Goal: Task Accomplishment & Management: Manage account settings

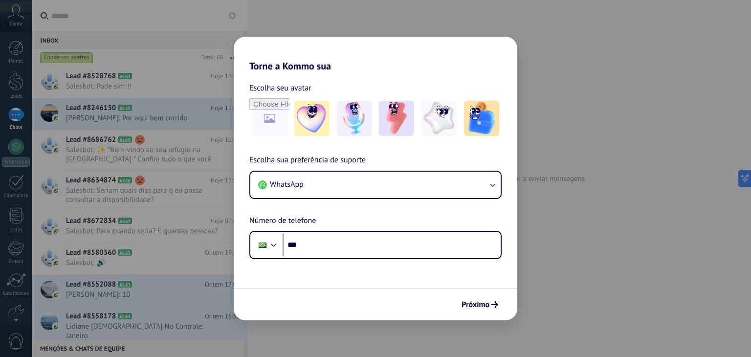
click at [583, 232] on div "Torne a Kommo sua Escolha seu avatar Escolha sua preferência de suporte WhatsAp…" at bounding box center [375, 178] width 751 height 357
click at [476, 305] on span "Próximo" at bounding box center [475, 304] width 28 height 7
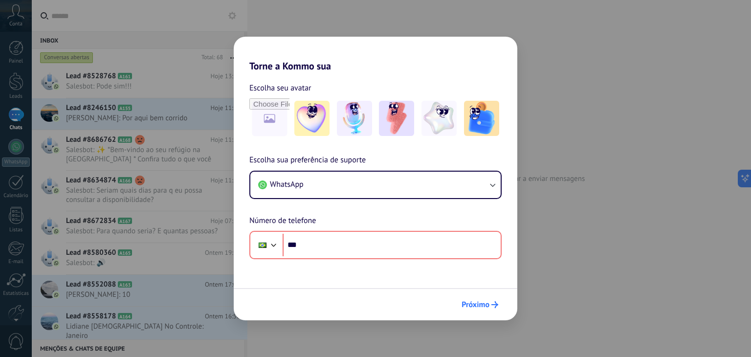
click at [476, 305] on span "Próximo" at bounding box center [475, 304] width 28 height 7
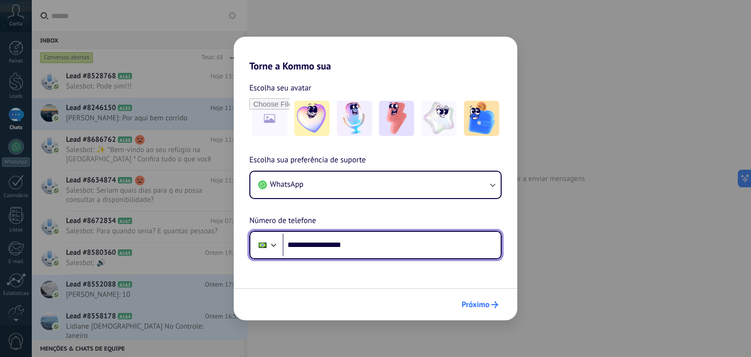
type input "**********"
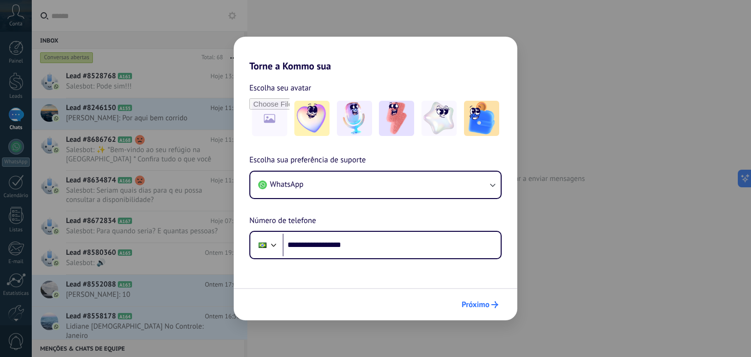
click at [477, 301] on span "Próximo" at bounding box center [475, 304] width 28 height 7
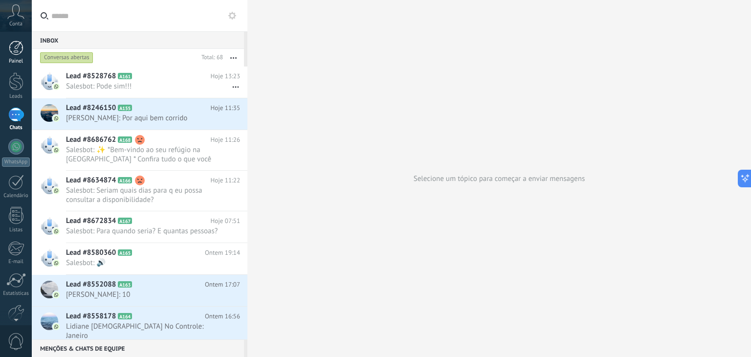
click at [19, 60] on div "Painel" at bounding box center [16, 61] width 28 height 6
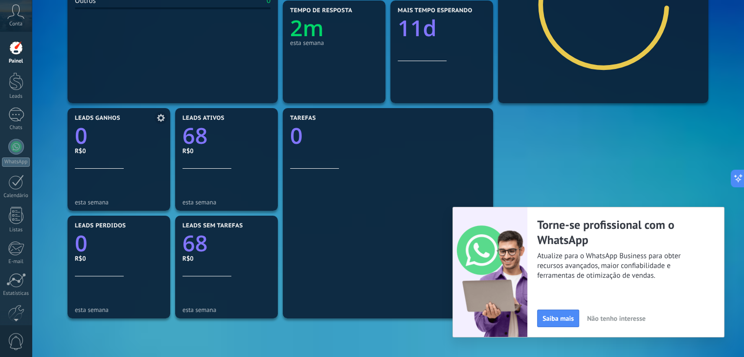
scroll to position [244, 0]
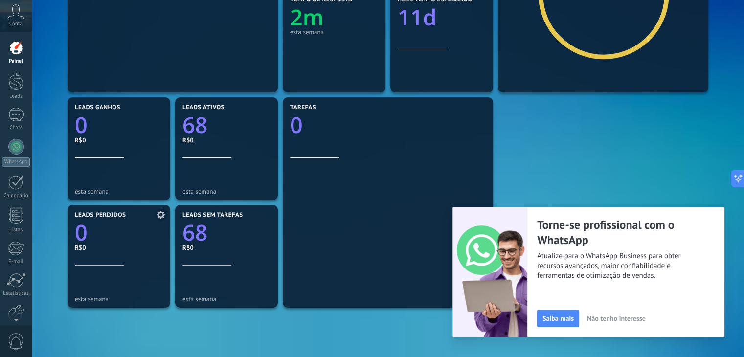
click at [138, 268] on div "esta semana" at bounding box center [119, 283] width 88 height 37
click at [16, 120] on div at bounding box center [16, 115] width 16 height 14
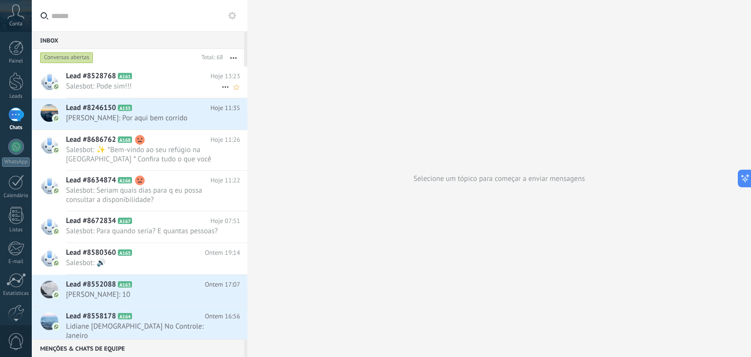
click at [163, 79] on h2 "Lead #8528768 A161" at bounding box center [138, 76] width 145 height 10
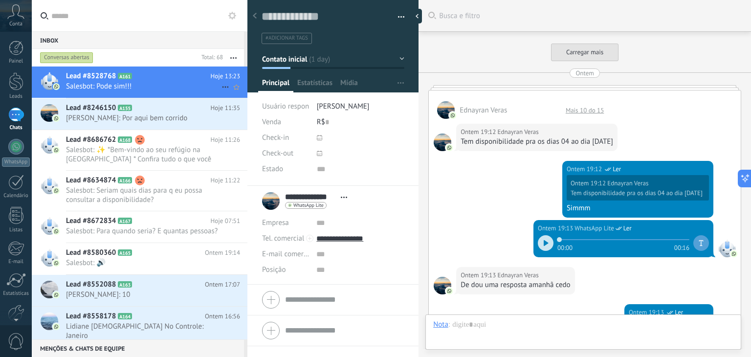
scroll to position [785, 0]
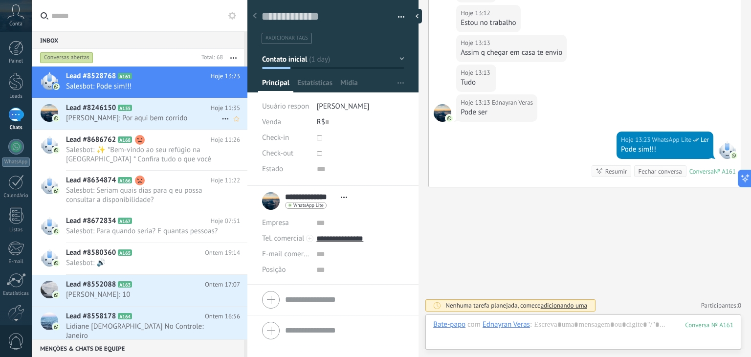
click at [159, 119] on span "[PERSON_NAME]: Por aqui bem corrido" at bounding box center [143, 117] width 155 height 9
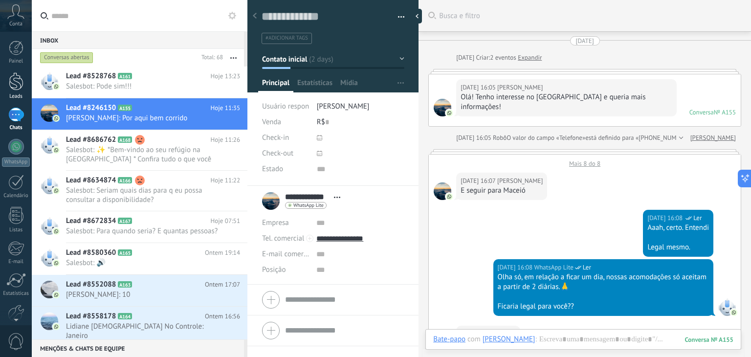
scroll to position [994, 0]
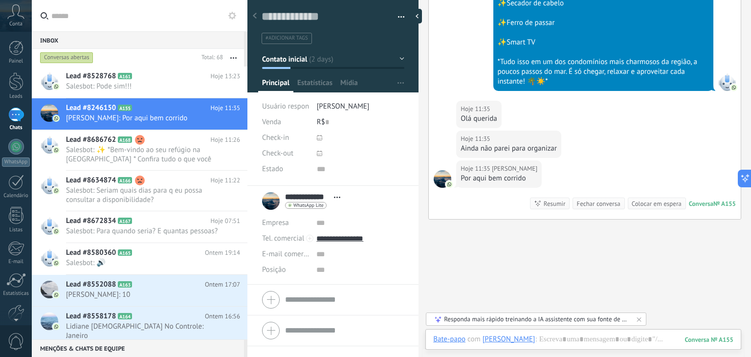
click at [418, 19] on div at bounding box center [419, 16] width 15 height 15
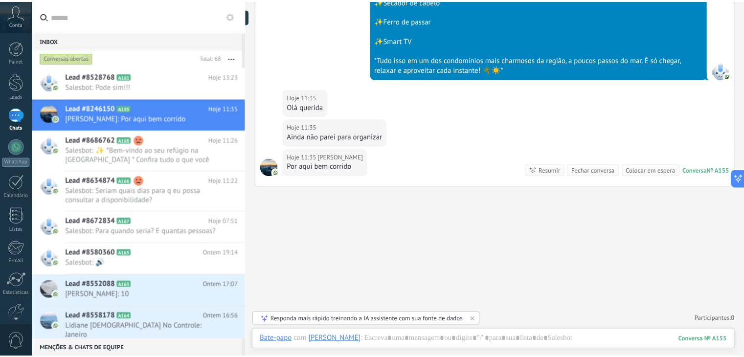
scroll to position [9, 0]
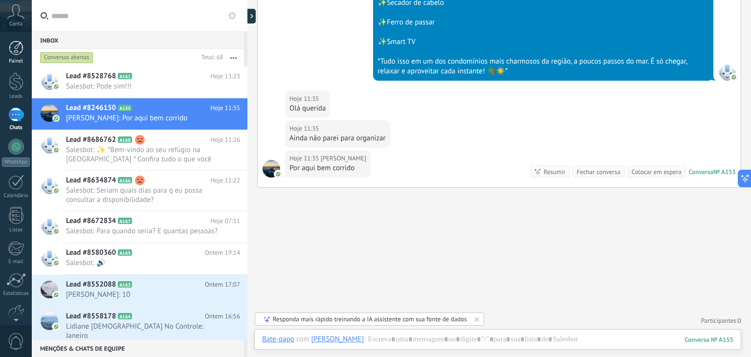
click at [24, 49] on link "Painel" at bounding box center [16, 53] width 32 height 24
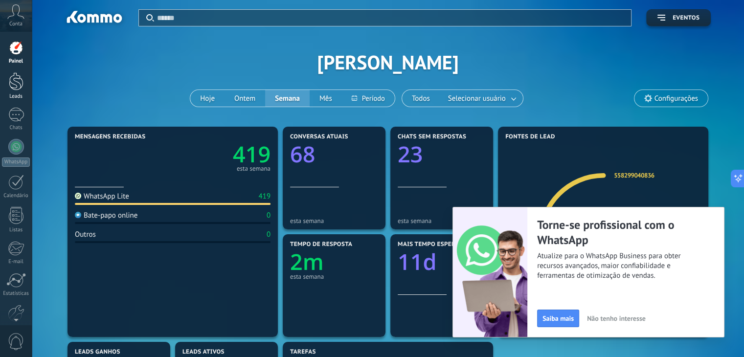
click at [19, 75] on div at bounding box center [16, 81] width 15 height 18
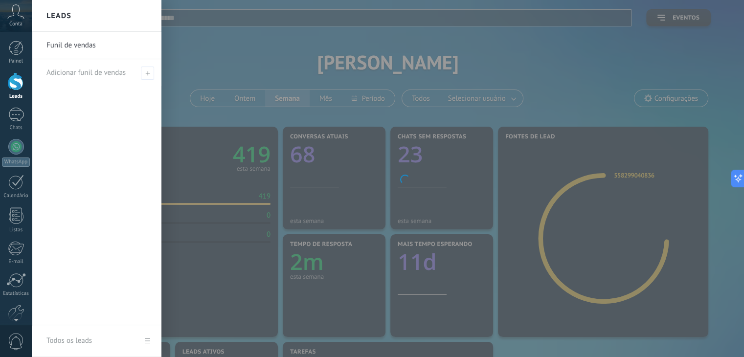
click at [81, 39] on link "Funil de vendas" at bounding box center [98, 45] width 105 height 27
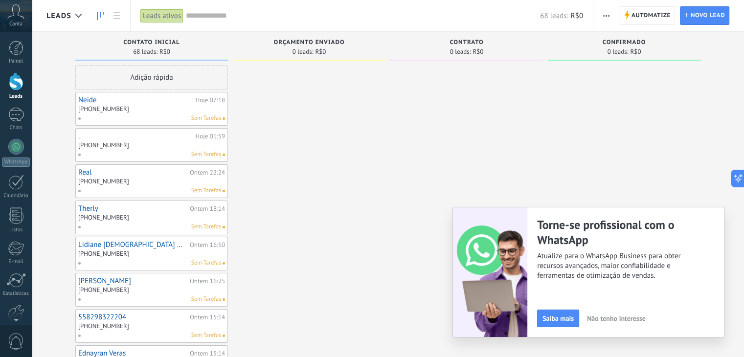
click at [613, 315] on span "Não tenho interesse" at bounding box center [616, 318] width 59 height 7
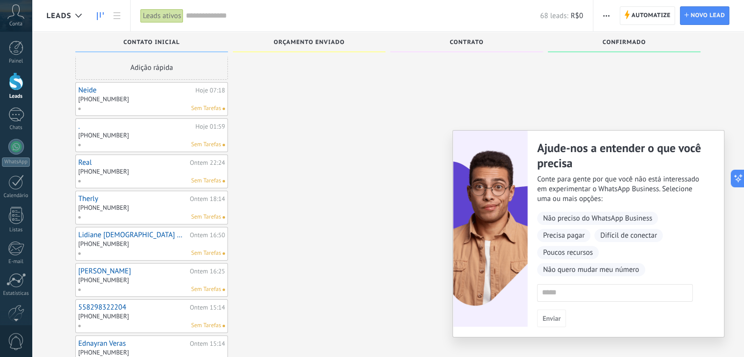
scroll to position [10, 0]
click at [22, 143] on div at bounding box center [16, 147] width 16 height 16
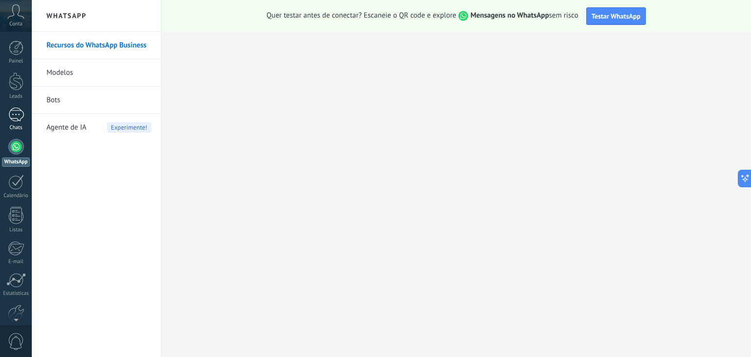
click at [21, 121] on div at bounding box center [16, 115] width 16 height 14
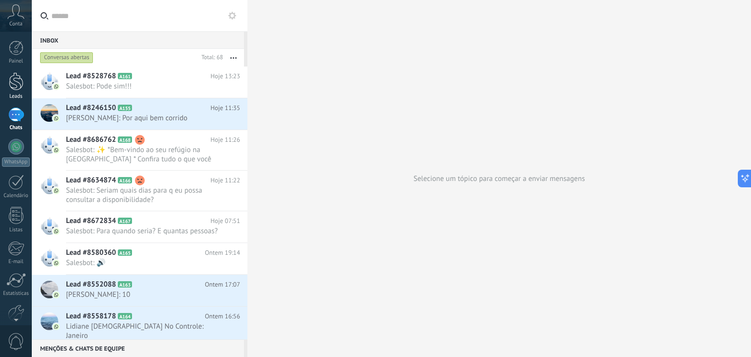
click at [14, 78] on div at bounding box center [16, 81] width 15 height 18
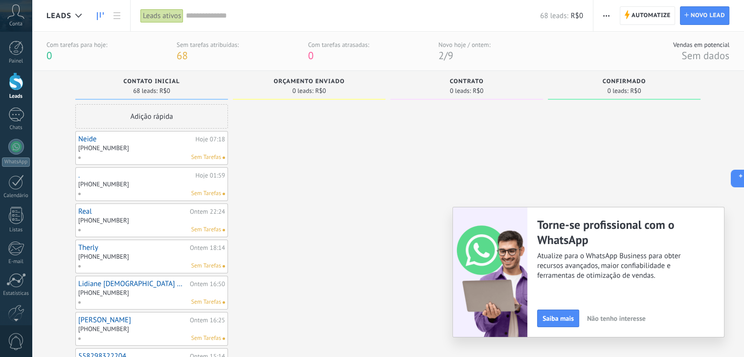
click at [155, 154] on div "Sem Tarefas" at bounding box center [149, 157] width 143 height 9
click at [161, 154] on div "Sem Tarefas" at bounding box center [149, 157] width 143 height 9
click at [165, 153] on div "Sem Tarefas" at bounding box center [149, 157] width 143 height 9
click at [10, 146] on div at bounding box center [16, 147] width 16 height 16
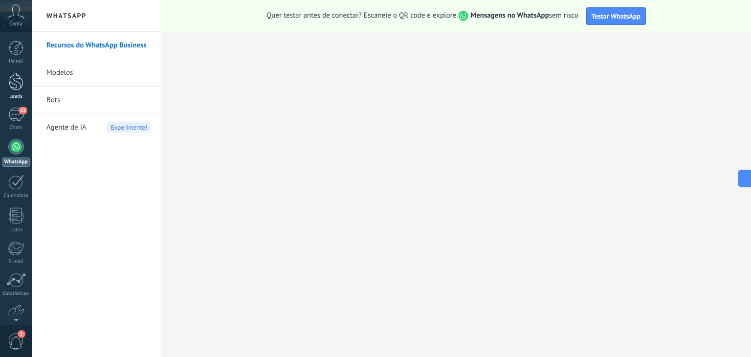
click at [17, 91] on link "Leads" at bounding box center [16, 85] width 32 height 27
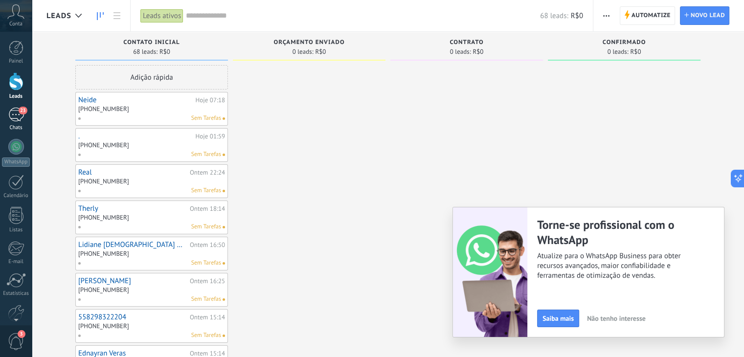
click at [17, 114] on div "23" at bounding box center [16, 115] width 16 height 14
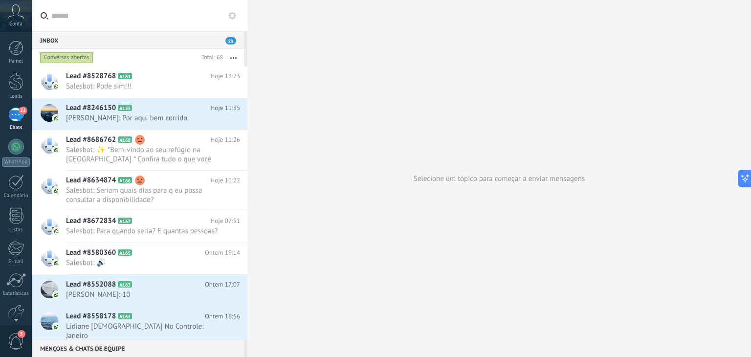
drag, startPoint x: 169, startPoint y: 82, endPoint x: 336, endPoint y: 119, distance: 171.3
click at [340, 118] on div "Selecione um tópico para começar a enviar mensagens" at bounding box center [499, 178] width 504 height 357
click at [158, 71] on div "Lead #8528768 A161 Hoje 13:23 Salesbot: Pode sim!!!" at bounding box center [156, 81] width 181 height 31
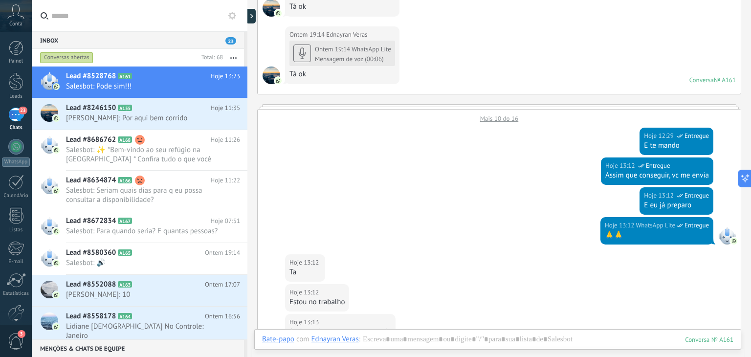
scroll to position [492, 0]
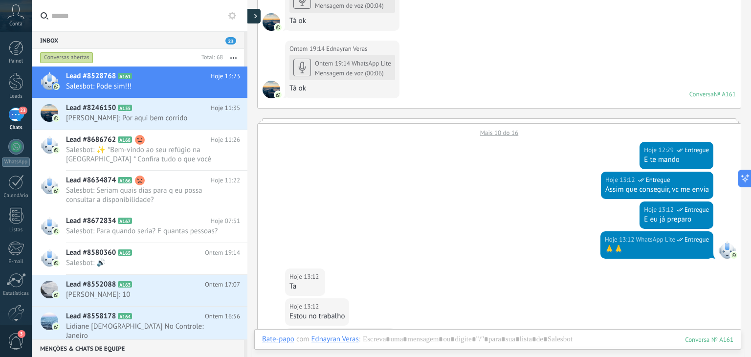
click at [256, 14] on icon at bounding box center [255, 16] width 3 height 5
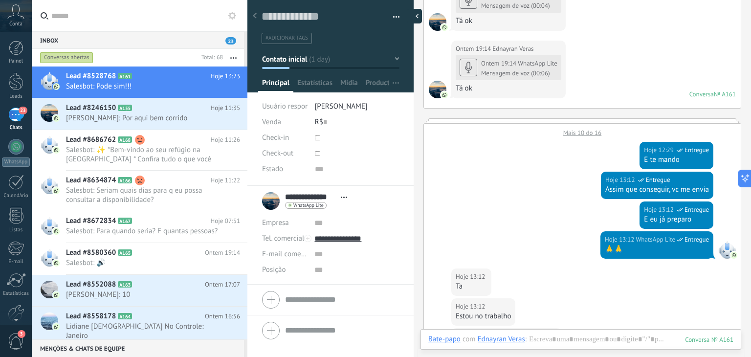
scroll to position [14, 0]
click at [256, 14] on icon at bounding box center [255, 16] width 4 height 6
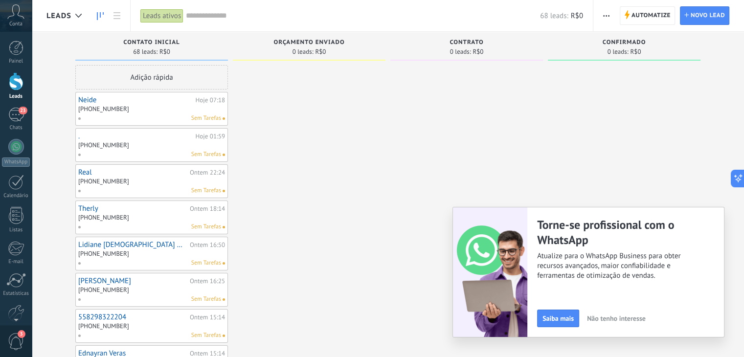
click at [165, 139] on link "." at bounding box center [135, 136] width 115 height 8
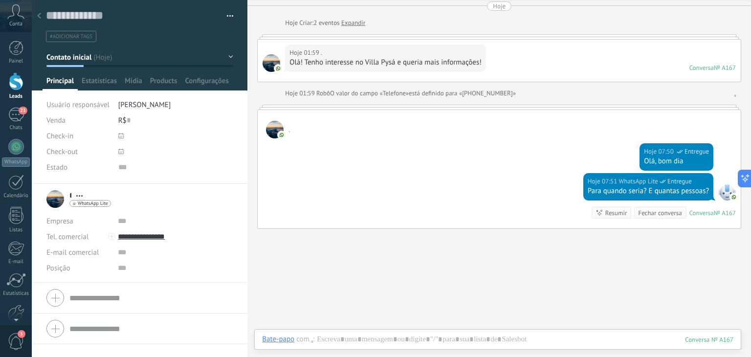
scroll to position [76, 0]
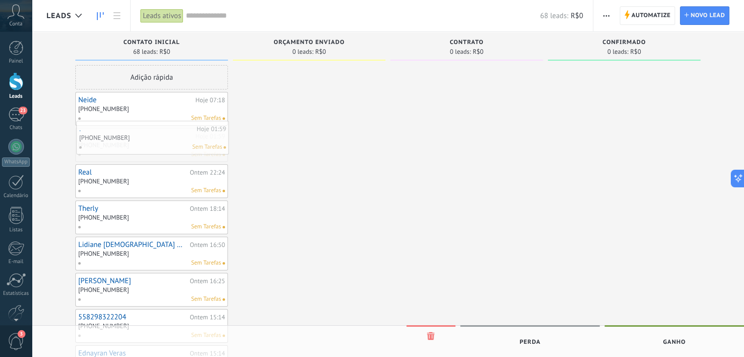
drag, startPoint x: 154, startPoint y: 143, endPoint x: 155, endPoint y: 136, distance: 6.9
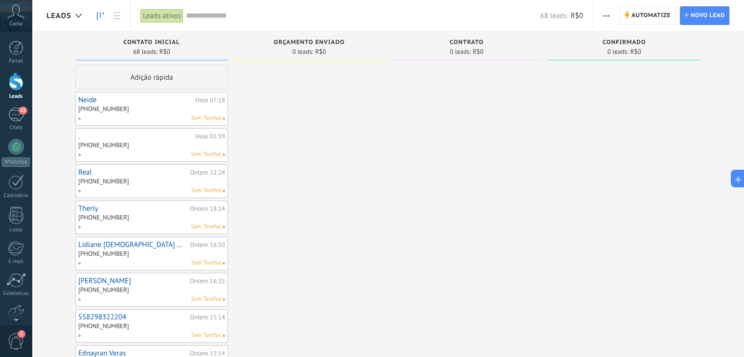
click at [163, 176] on link "Real" at bounding box center [132, 172] width 109 height 8
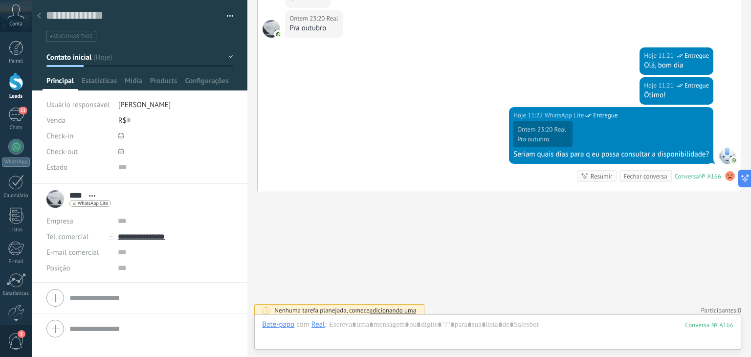
scroll to position [308, 0]
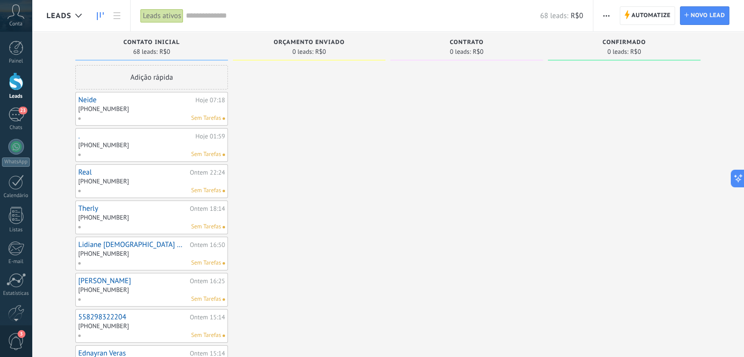
click at [136, 210] on link "Therly" at bounding box center [132, 208] width 109 height 8
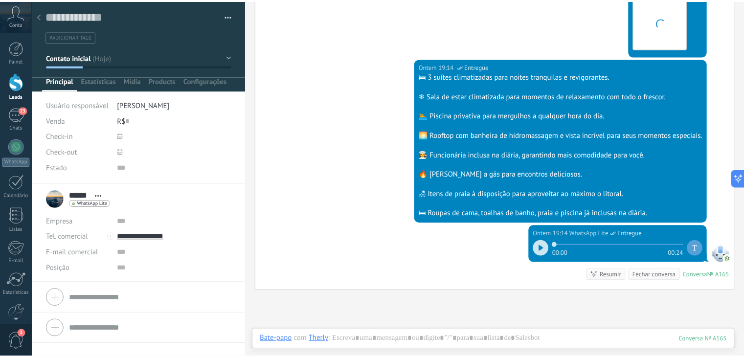
scroll to position [871, 0]
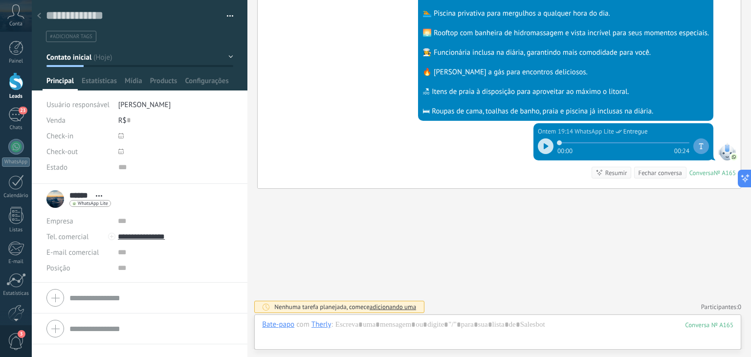
click at [408, 134] on div "Ontem 19:14 WhatsApp Lite Entregue 00:00 00:24 Conversa № A165 Conversa № A165 …" at bounding box center [499, 155] width 483 height 65
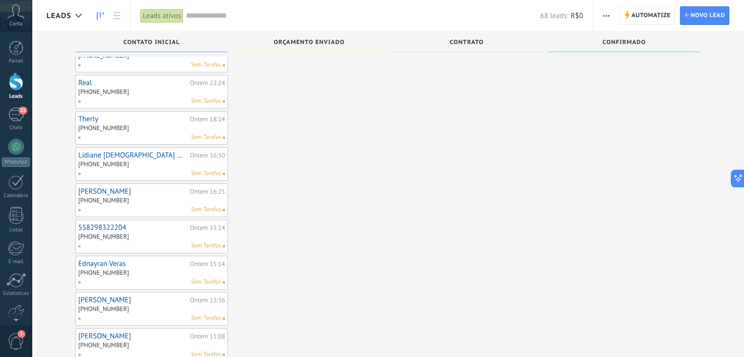
scroll to position [98, 0]
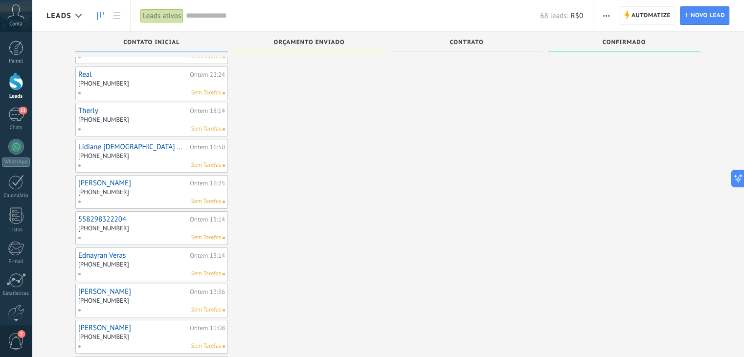
click at [153, 157] on div "[PHONE_NUMBER]" at bounding box center [151, 157] width 147 height 8
click at [179, 154] on div "[PHONE_NUMBER]" at bounding box center [151, 157] width 147 height 8
click at [197, 163] on span "Sem Tarefas" at bounding box center [206, 165] width 30 height 9
click at [159, 153] on div "[PHONE_NUMBER]" at bounding box center [151, 157] width 147 height 8
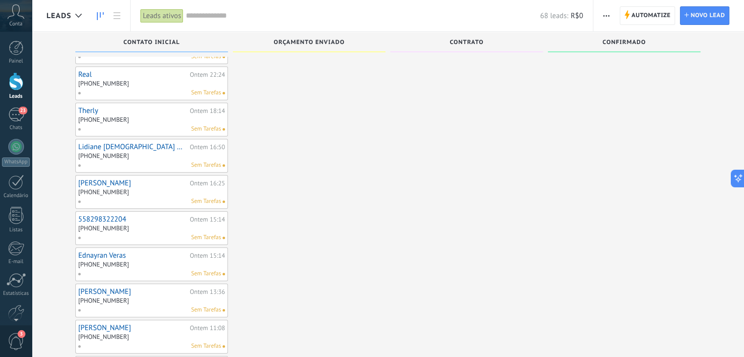
click at [159, 153] on div "[PHONE_NUMBER]" at bounding box center [151, 157] width 147 height 8
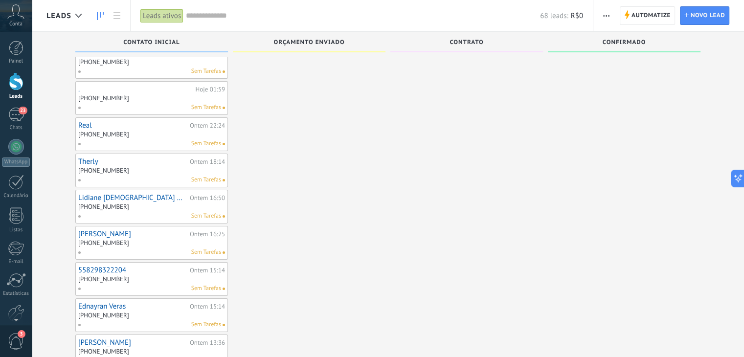
scroll to position [0, 0]
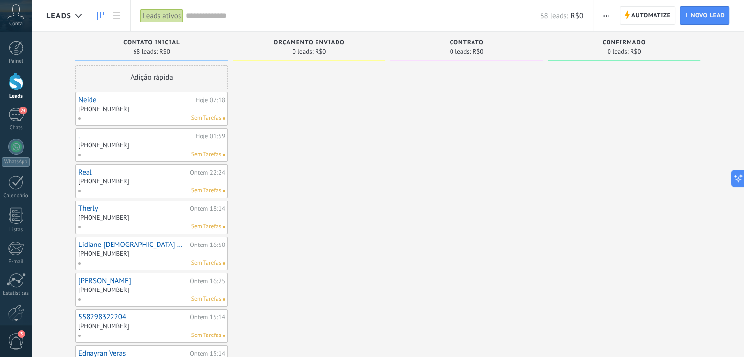
click at [164, 153] on div "Sem Tarefas" at bounding box center [149, 154] width 143 height 9
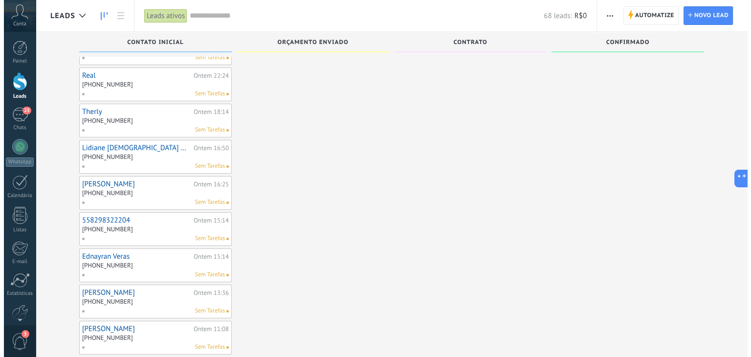
scroll to position [98, 0]
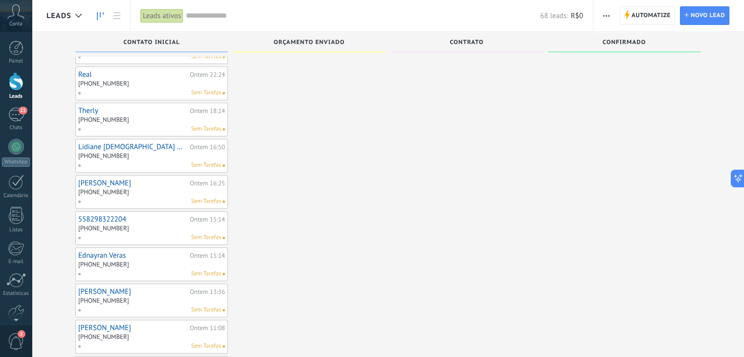
click at [103, 184] on link "[PERSON_NAME]" at bounding box center [132, 183] width 109 height 8
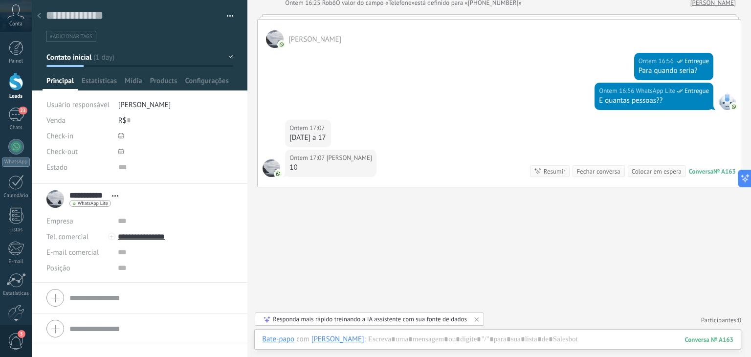
scroll to position [125, 0]
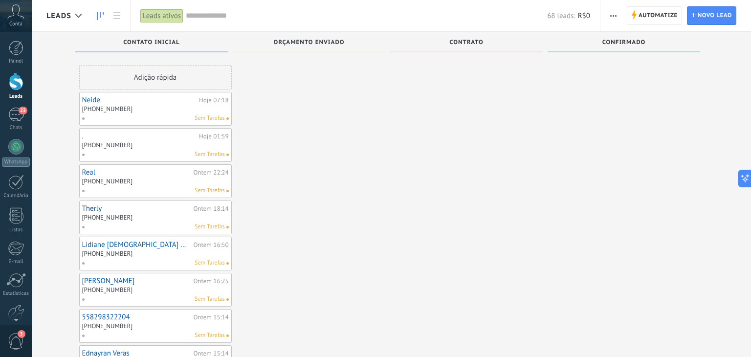
scroll to position [98, 0]
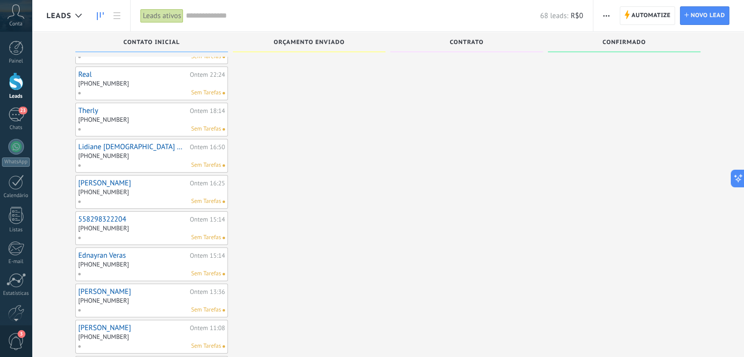
click at [119, 233] on div "Sem Tarefas" at bounding box center [149, 237] width 143 height 9
click at [102, 217] on link "558298322204" at bounding box center [132, 219] width 109 height 8
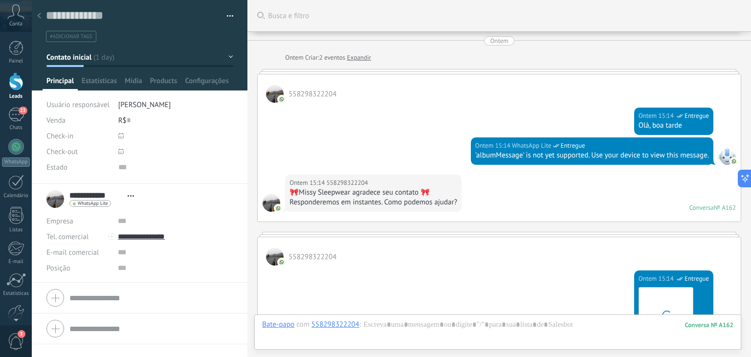
scroll to position [398, 0]
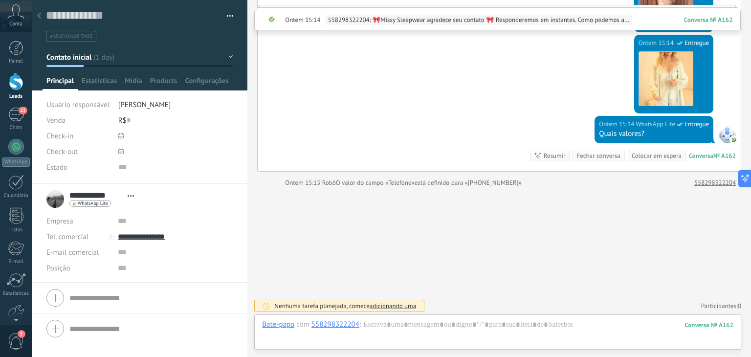
scroll to position [98, 0]
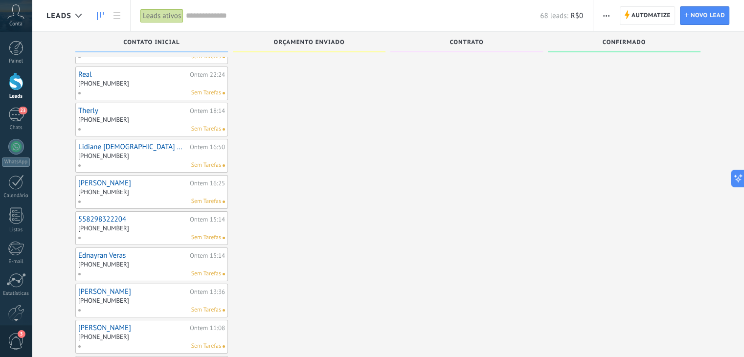
click at [109, 217] on link "558298322204" at bounding box center [132, 219] width 109 height 8
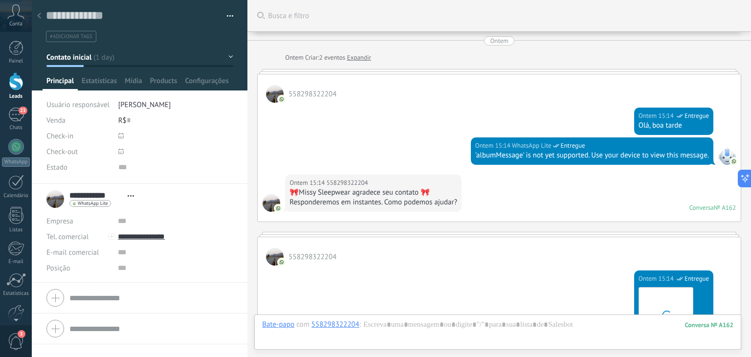
scroll to position [398, 0]
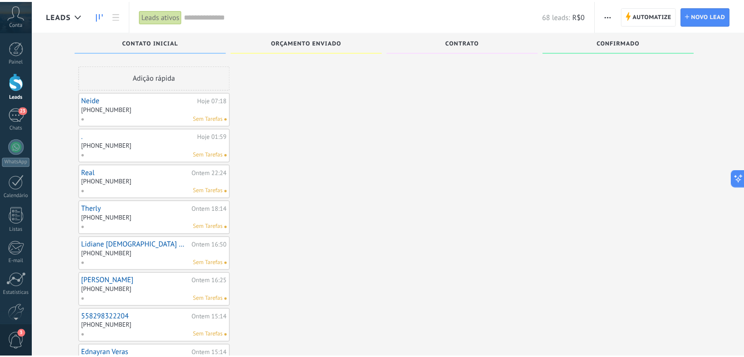
scroll to position [98, 0]
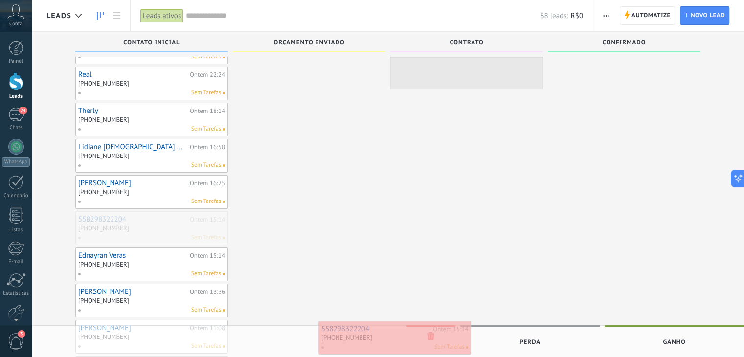
drag, startPoint x: 171, startPoint y: 221, endPoint x: 414, endPoint y: 333, distance: 267.3
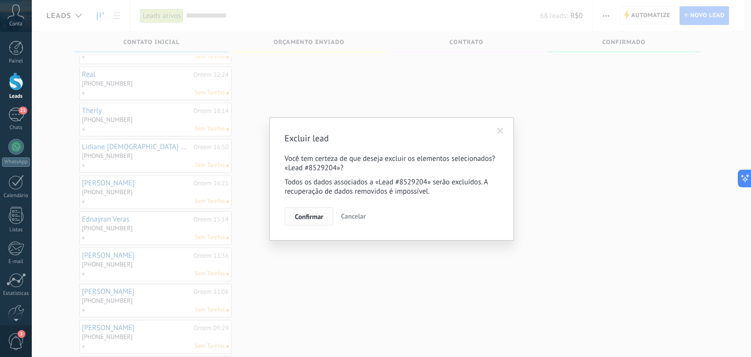
click at [324, 216] on button "Confirmar" at bounding box center [309, 216] width 49 height 19
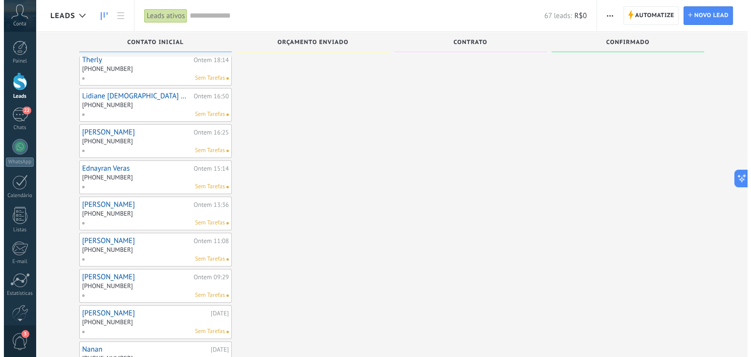
scroll to position [196, 0]
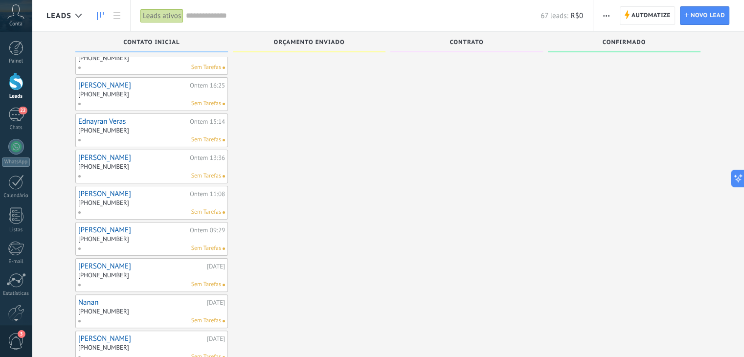
click at [171, 127] on div "[PHONE_NUMBER]" at bounding box center [151, 131] width 147 height 8
click at [204, 127] on div "[PHONE_NUMBER]" at bounding box center [151, 131] width 147 height 8
click at [115, 119] on link "Ednayran Veras" at bounding box center [132, 121] width 109 height 8
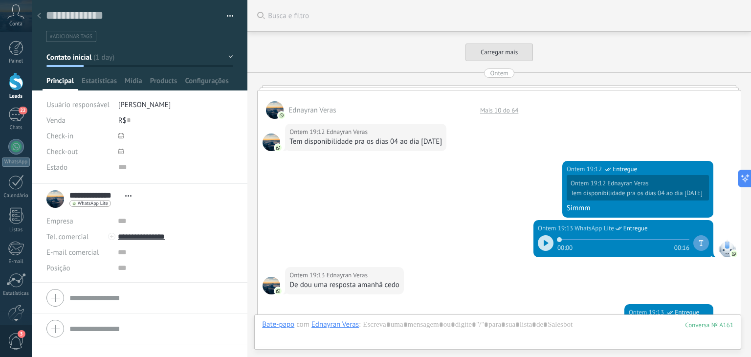
scroll to position [785, 0]
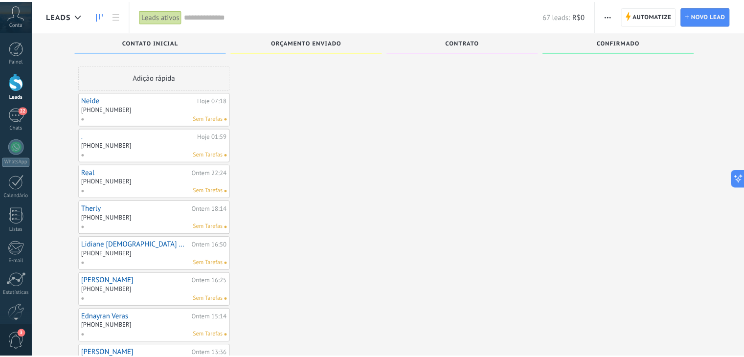
scroll to position [196, 0]
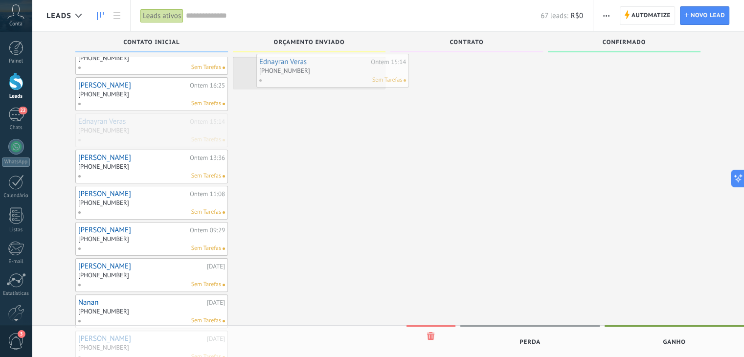
drag, startPoint x: 100, startPoint y: 122, endPoint x: 281, endPoint y: 64, distance: 189.9
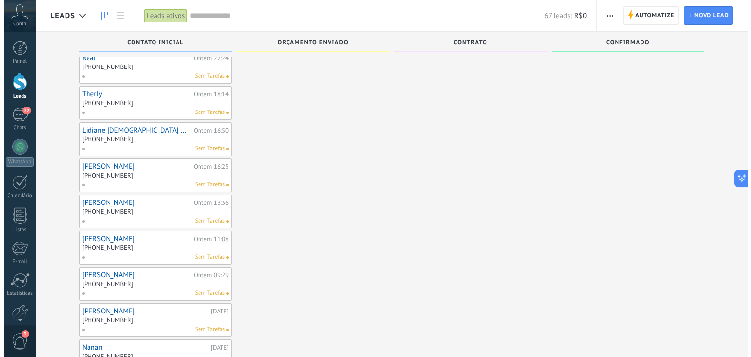
scroll to position [108, 0]
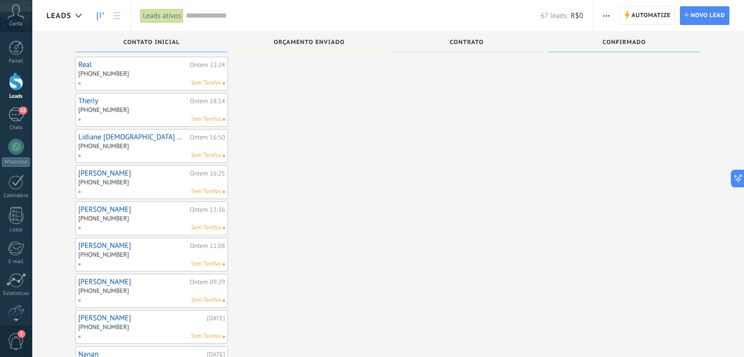
click at [150, 83] on div "Sem Tarefas" at bounding box center [149, 83] width 143 height 9
click at [83, 67] on link "Real" at bounding box center [132, 65] width 109 height 8
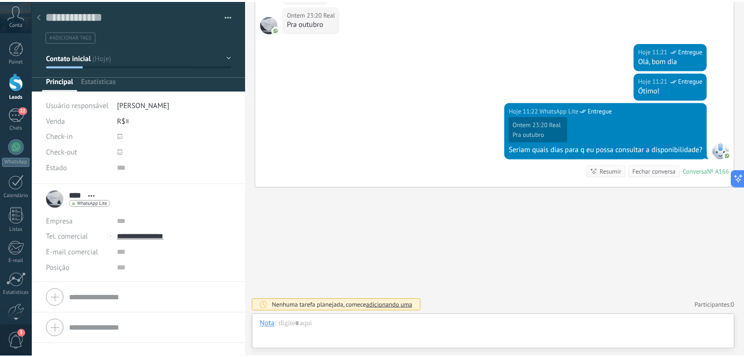
scroll to position [14, 0]
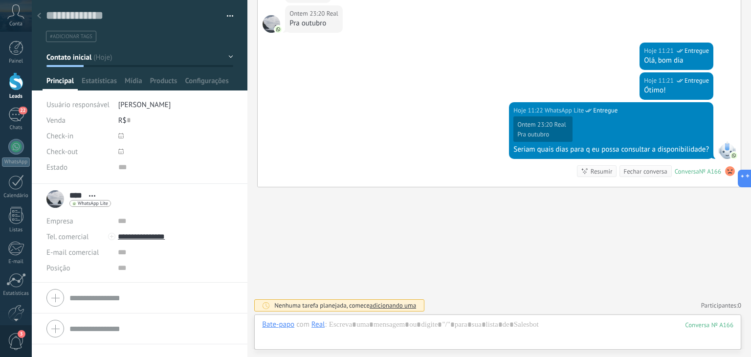
click at [41, 16] on div at bounding box center [39, 16] width 14 height 19
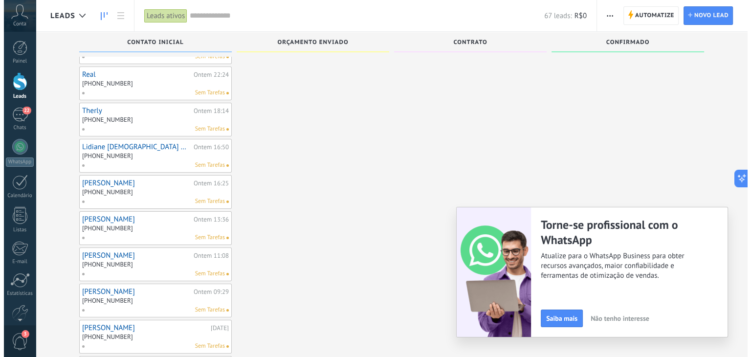
scroll to position [98, 0]
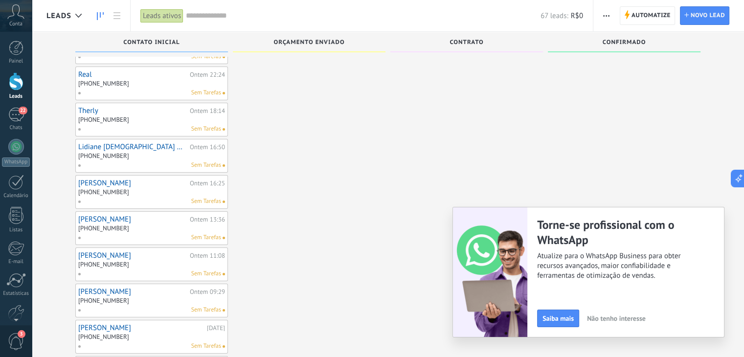
click at [84, 75] on link "Real" at bounding box center [132, 74] width 109 height 8
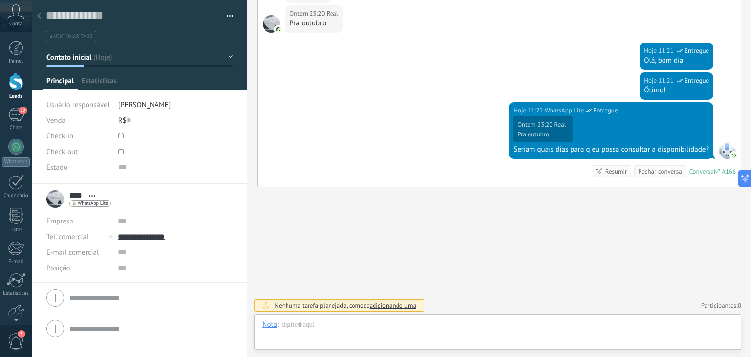
scroll to position [14, 0]
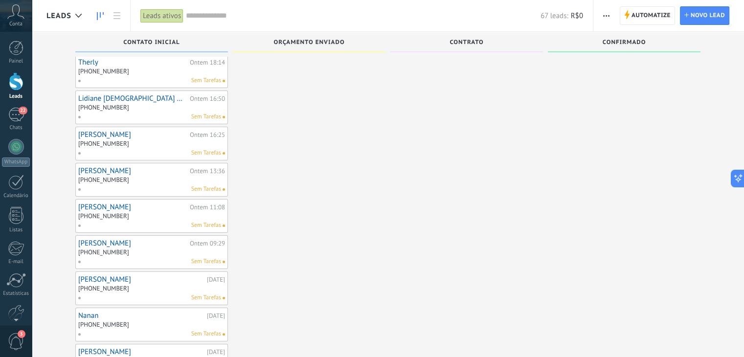
scroll to position [147, 0]
click at [90, 61] on link "Therly" at bounding box center [132, 62] width 109 height 8
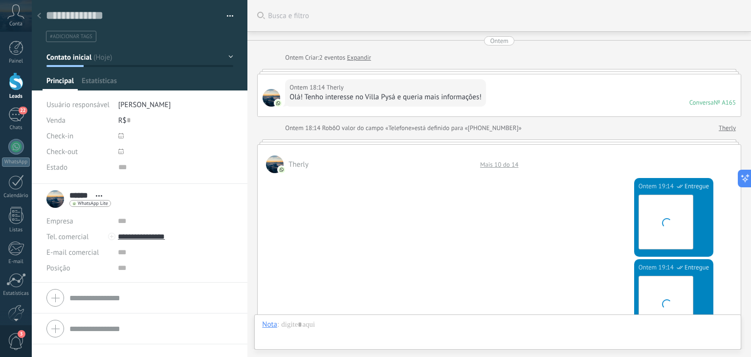
scroll to position [871, 0]
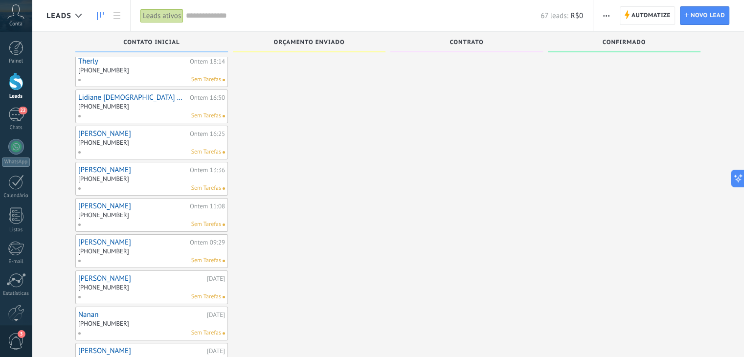
scroll to position [147, 0]
click at [92, 96] on link "Lidiane [DEMOGRAPHIC_DATA] No Controle" at bounding box center [132, 98] width 109 height 8
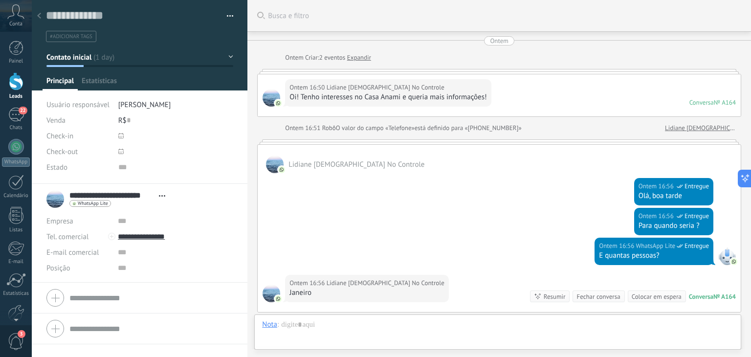
scroll to position [125, 0]
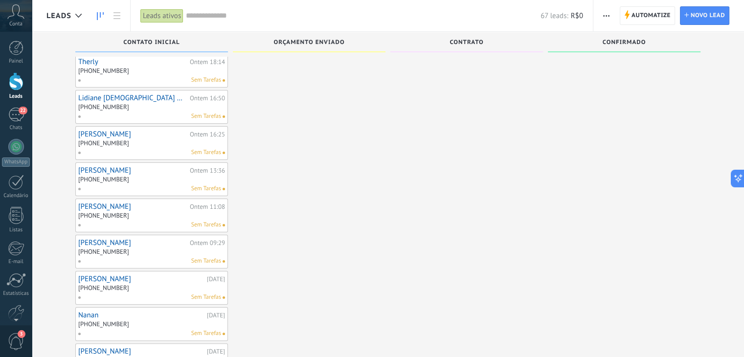
scroll to position [196, 0]
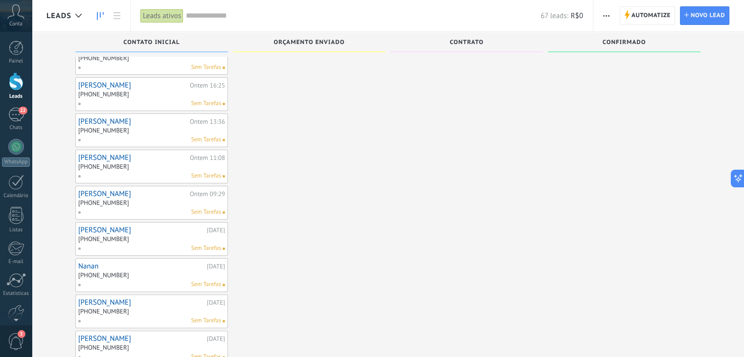
click at [85, 86] on link "[PERSON_NAME]" at bounding box center [132, 85] width 109 height 8
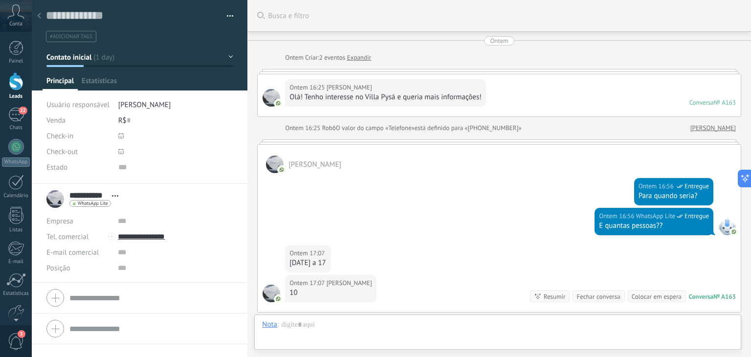
scroll to position [125, 0]
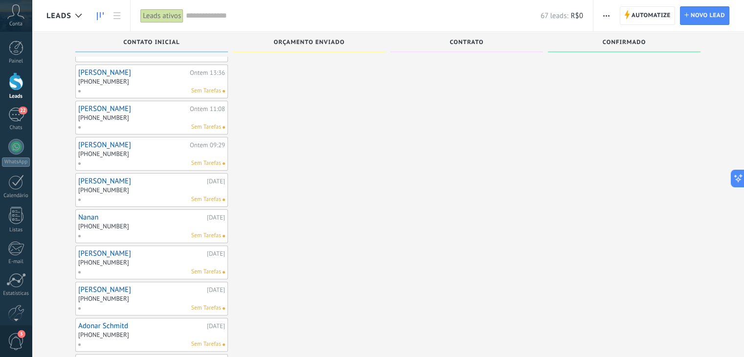
click at [104, 73] on link "[PERSON_NAME]" at bounding box center [132, 72] width 109 height 8
click at [100, 108] on link "[PERSON_NAME]" at bounding box center [132, 109] width 109 height 8
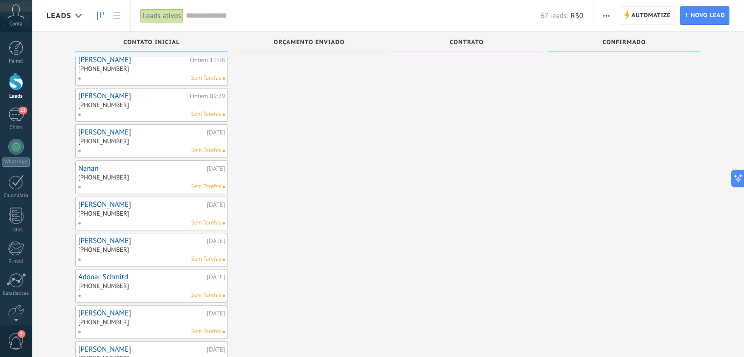
click at [107, 92] on link "[PERSON_NAME]" at bounding box center [132, 96] width 109 height 8
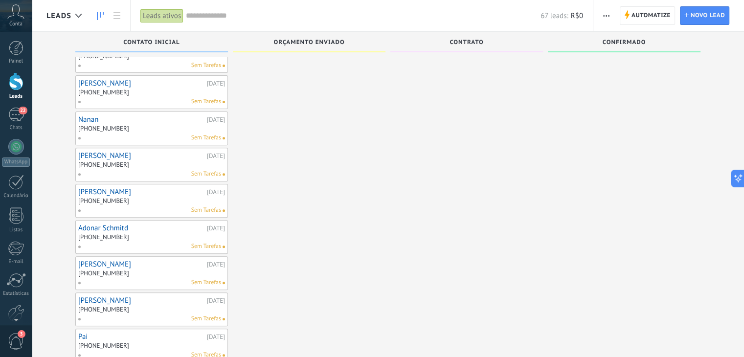
click at [88, 88] on div "[PHONE_NUMBER]" at bounding box center [103, 92] width 51 height 8
click at [95, 82] on link "[PERSON_NAME]" at bounding box center [141, 83] width 126 height 8
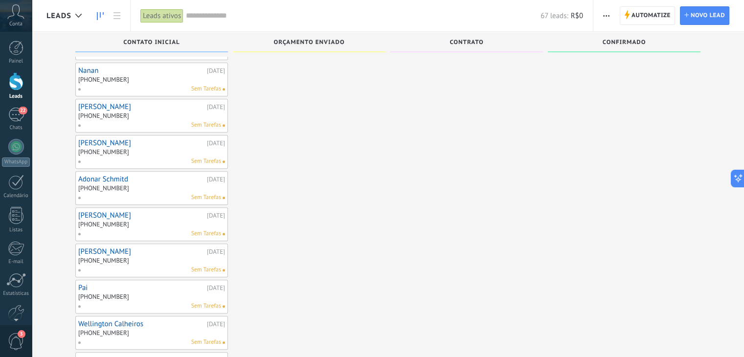
click at [92, 68] on link "Nanan" at bounding box center [141, 70] width 126 height 8
click at [117, 103] on link "[PERSON_NAME]" at bounding box center [141, 107] width 126 height 8
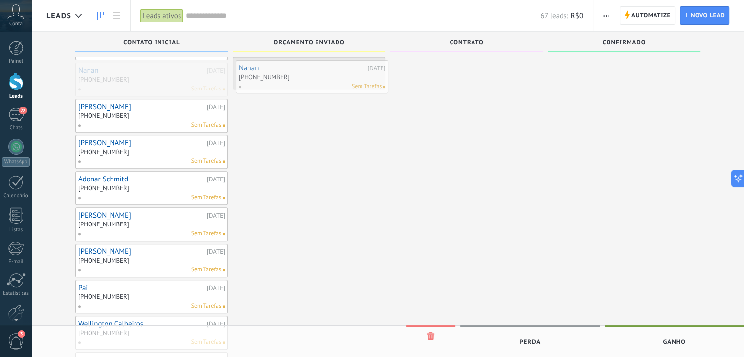
drag, startPoint x: 111, startPoint y: 68, endPoint x: 273, endPoint y: 68, distance: 162.3
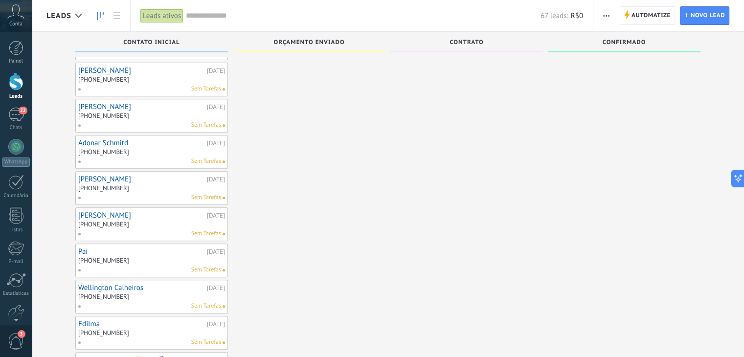
click at [96, 68] on link "[PERSON_NAME]" at bounding box center [141, 70] width 126 height 8
click at [90, 66] on link "[PERSON_NAME]" at bounding box center [141, 70] width 126 height 8
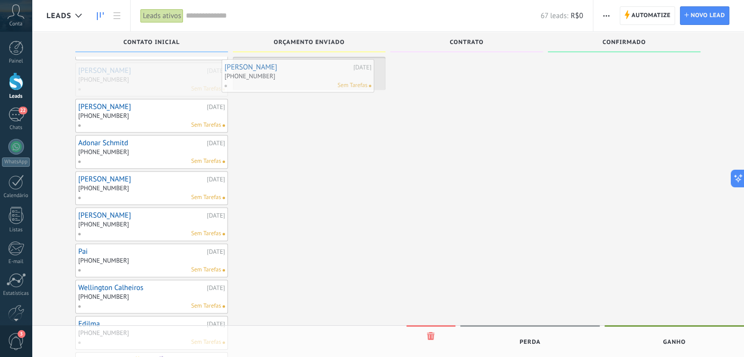
drag, startPoint x: 126, startPoint y: 79, endPoint x: 272, endPoint y: 79, distance: 146.2
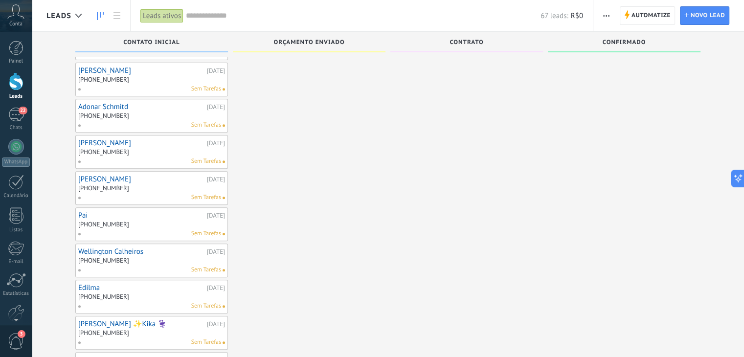
click at [83, 68] on link "[PERSON_NAME]" at bounding box center [141, 70] width 126 height 8
click at [88, 70] on link "[PERSON_NAME]" at bounding box center [141, 70] width 126 height 8
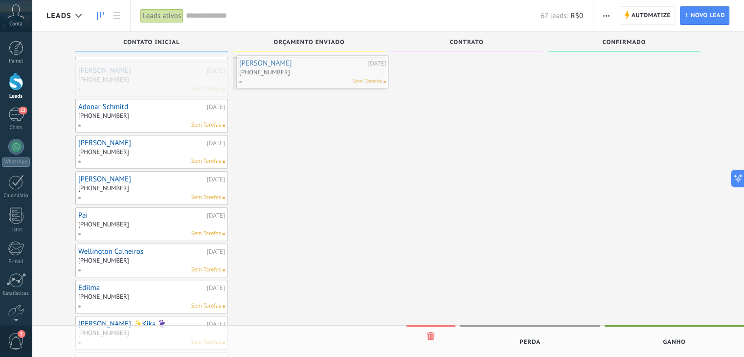
drag, startPoint x: 136, startPoint y: 83, endPoint x: 297, endPoint y: 79, distance: 160.9
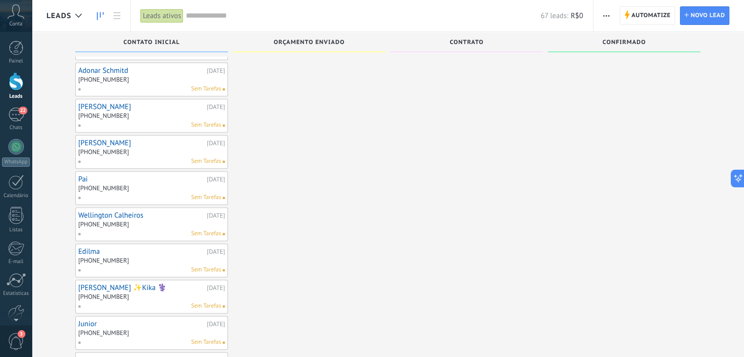
click at [87, 69] on link "Adonar Schmitd" at bounding box center [141, 70] width 126 height 8
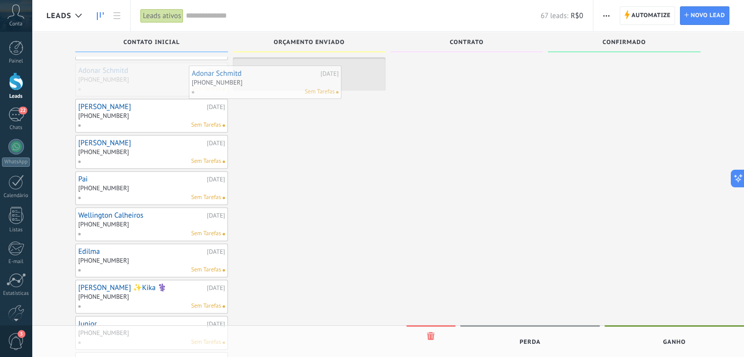
drag, startPoint x: 171, startPoint y: 86, endPoint x: 291, endPoint y: 90, distance: 120.3
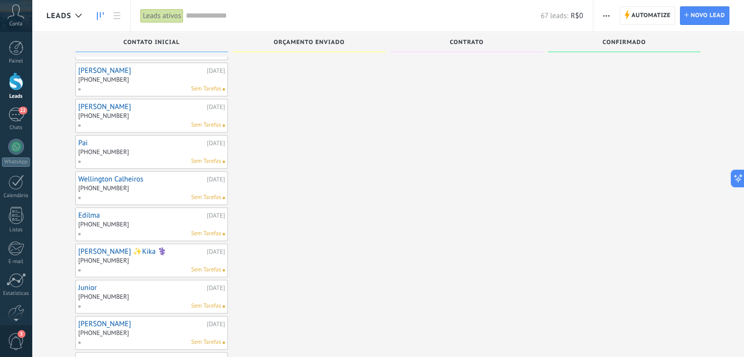
click at [110, 66] on link "[PERSON_NAME]" at bounding box center [141, 70] width 126 height 8
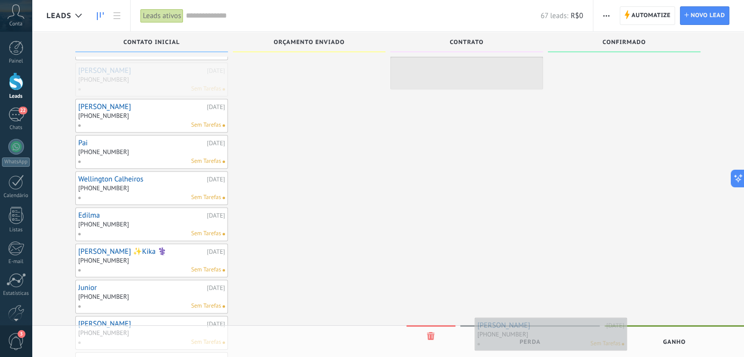
drag, startPoint x: 126, startPoint y: 79, endPoint x: 525, endPoint y: 336, distance: 474.9
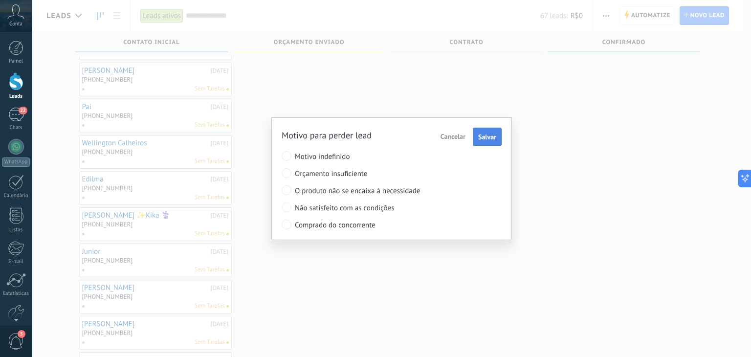
click at [495, 135] on span "Salvar" at bounding box center [487, 136] width 18 height 7
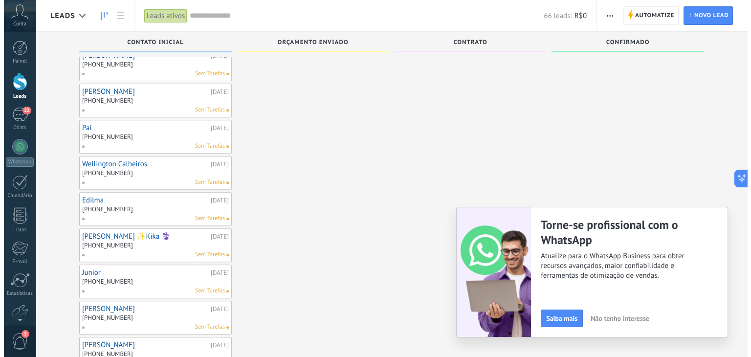
scroll to position [391, 0]
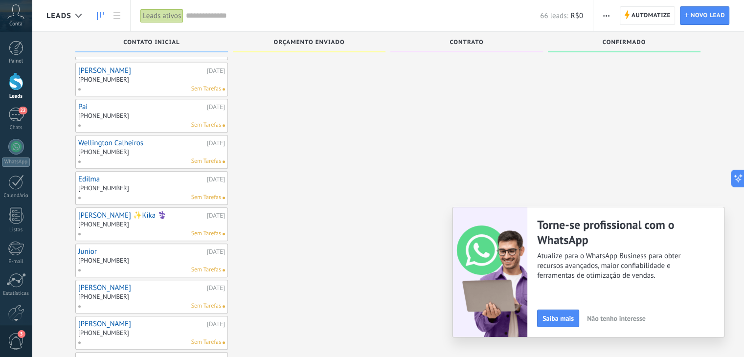
click at [99, 66] on link "[PERSON_NAME]" at bounding box center [141, 70] width 126 height 8
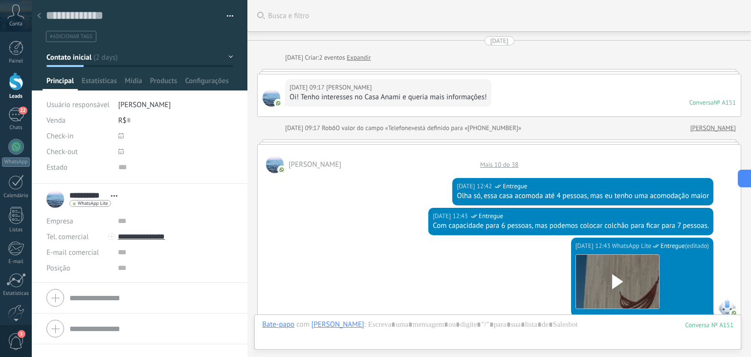
scroll to position [381, 0]
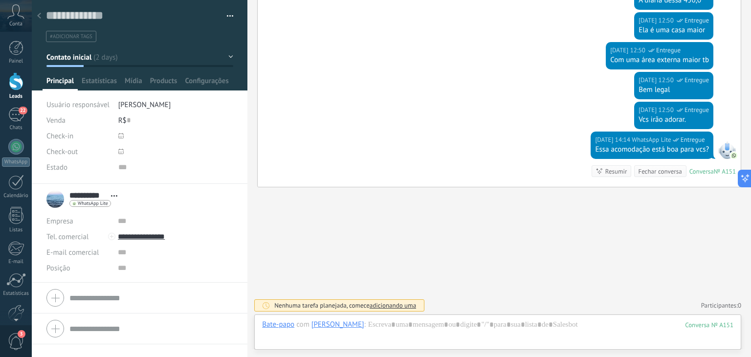
scroll to position [391, 0]
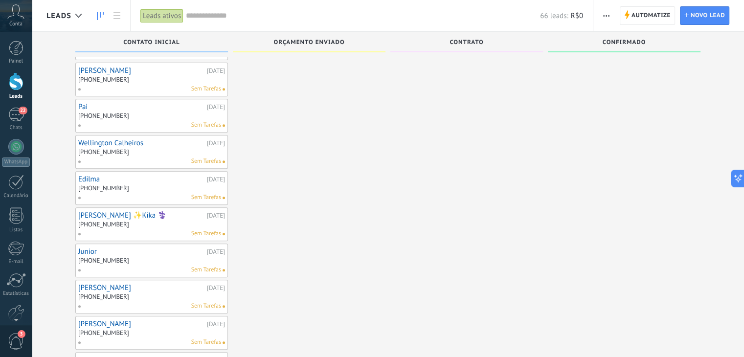
click at [88, 105] on link "Pai" at bounding box center [141, 107] width 126 height 8
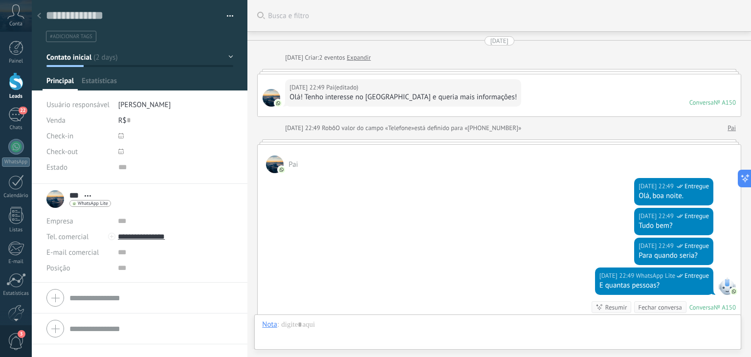
scroll to position [136, 0]
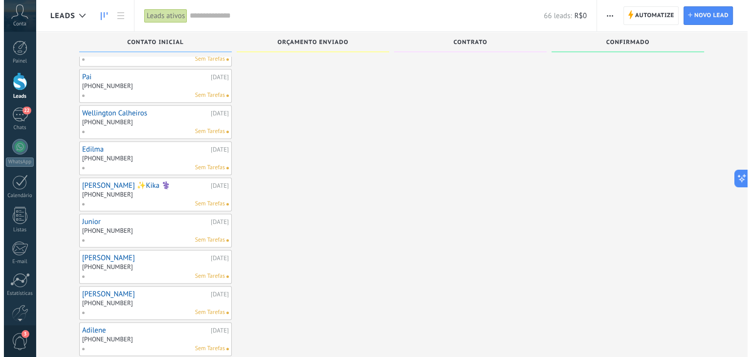
scroll to position [440, 0]
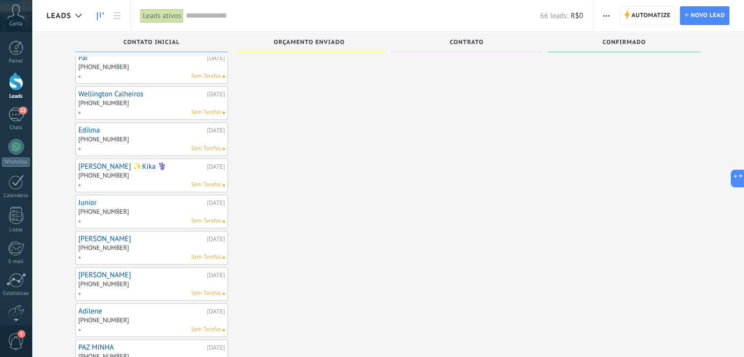
click at [111, 92] on link "Wellington Calheiros" at bounding box center [141, 94] width 126 height 8
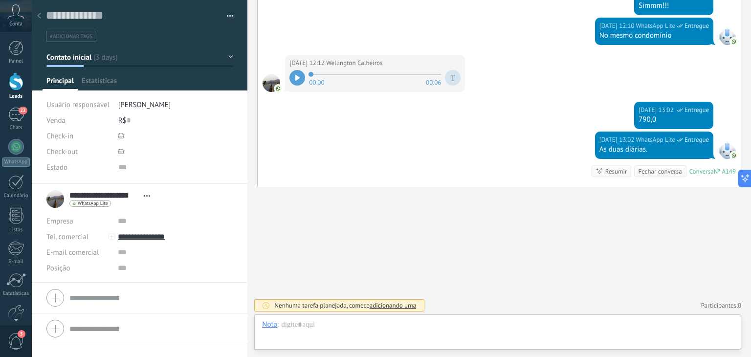
scroll to position [14, 0]
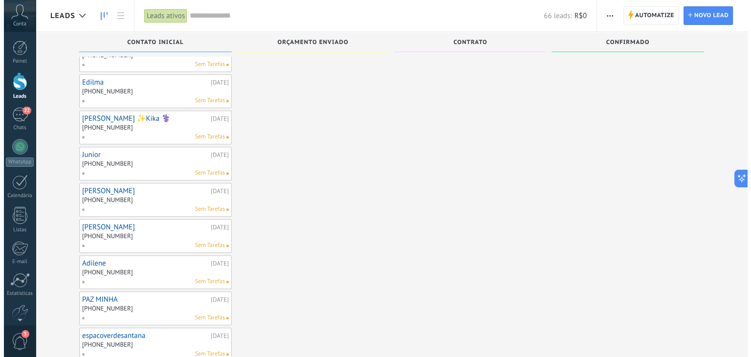
scroll to position [489, 0]
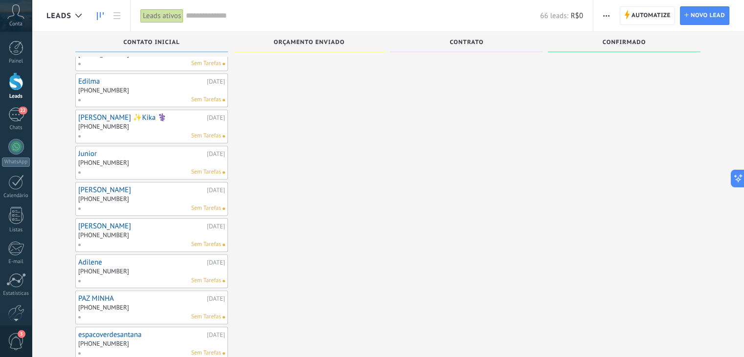
click at [88, 77] on link "Edilma" at bounding box center [141, 81] width 126 height 8
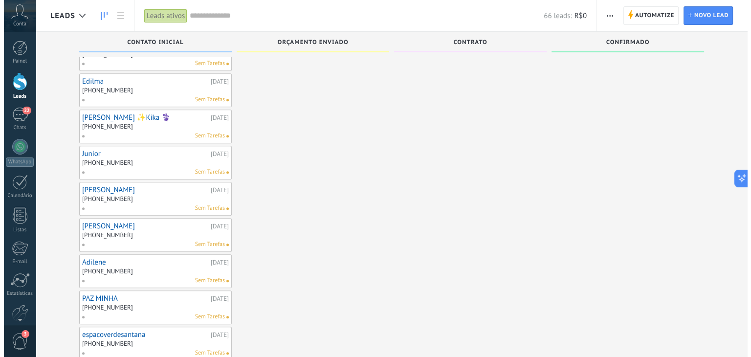
scroll to position [538, 0]
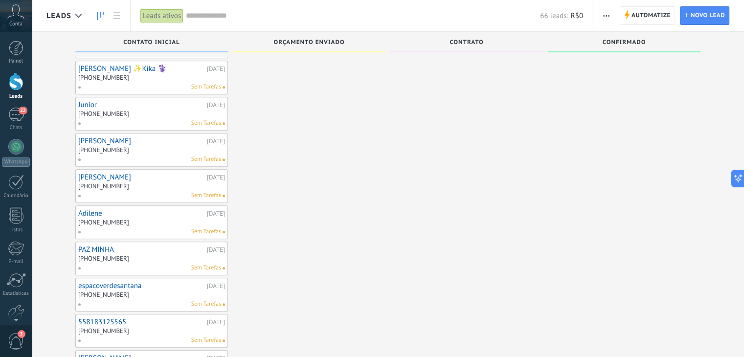
click at [99, 65] on link "[PERSON_NAME] ✨Kika ‍⚕️" at bounding box center [141, 69] width 126 height 8
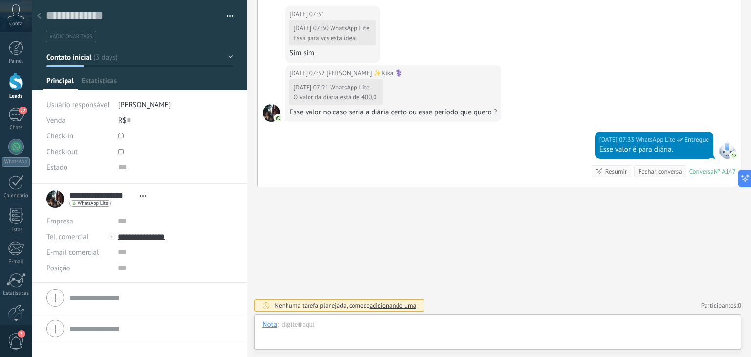
scroll to position [810, 0]
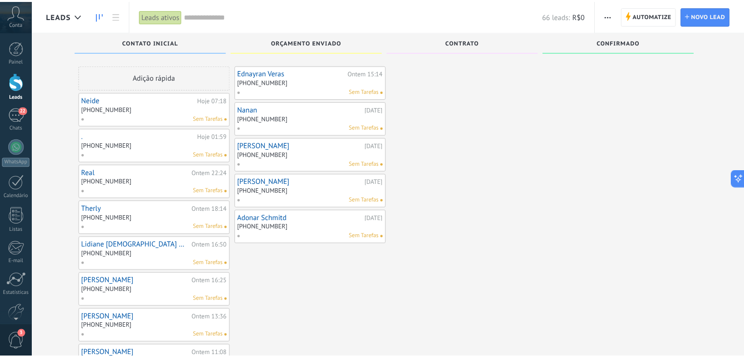
scroll to position [538, 0]
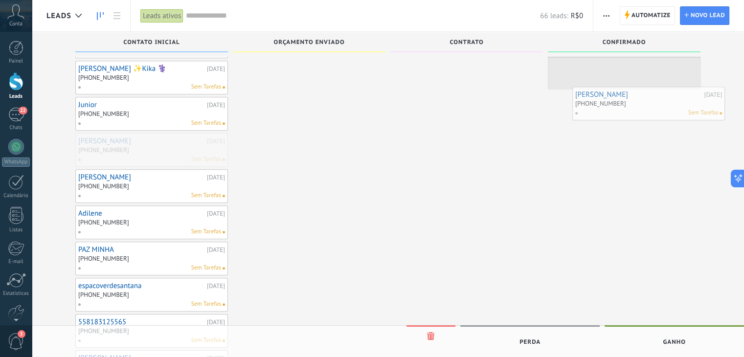
drag, startPoint x: 133, startPoint y: 151, endPoint x: 622, endPoint y: 110, distance: 490.6
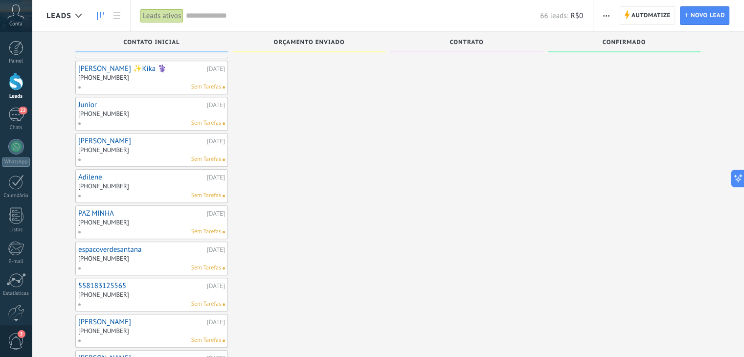
click at [88, 101] on link "Junior" at bounding box center [141, 105] width 126 height 8
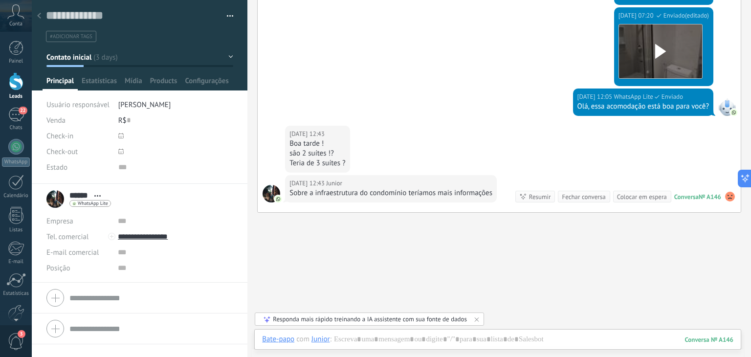
scroll to position [831, 0]
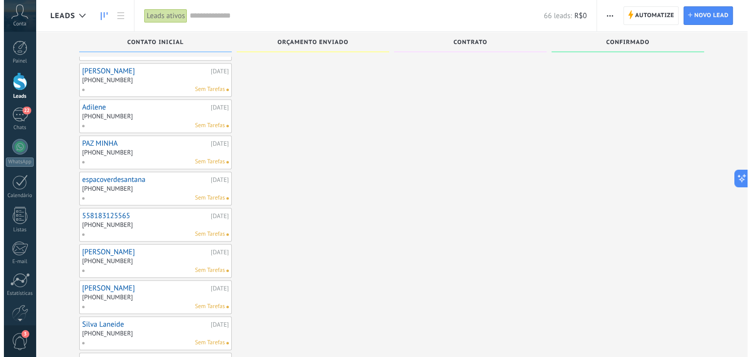
scroll to position [587, 0]
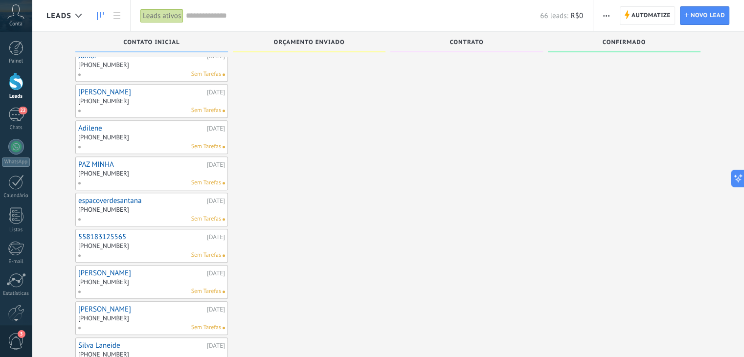
click at [104, 88] on link "[PERSON_NAME]" at bounding box center [141, 92] width 126 height 8
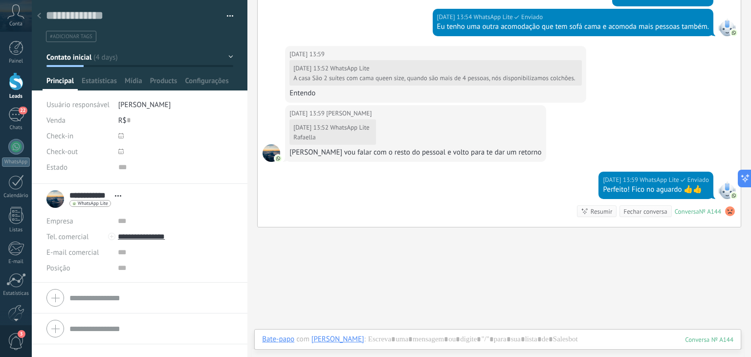
scroll to position [440, 0]
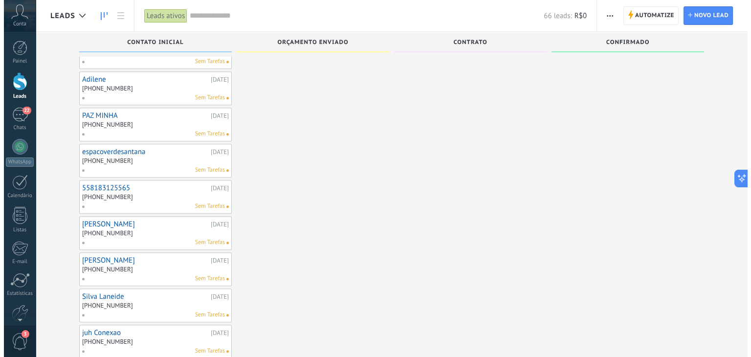
scroll to position [636, 0]
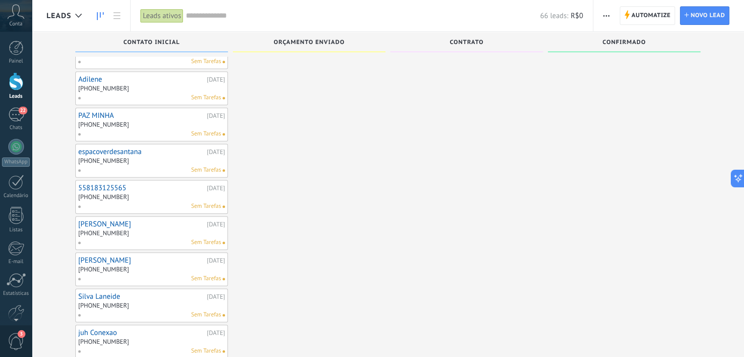
click at [90, 75] on link "Adilene" at bounding box center [141, 79] width 126 height 8
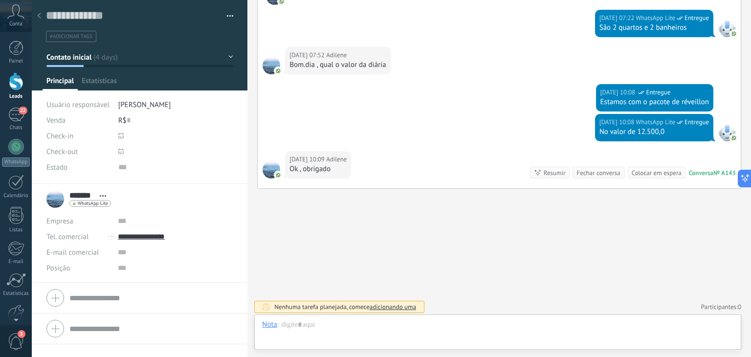
scroll to position [14, 0]
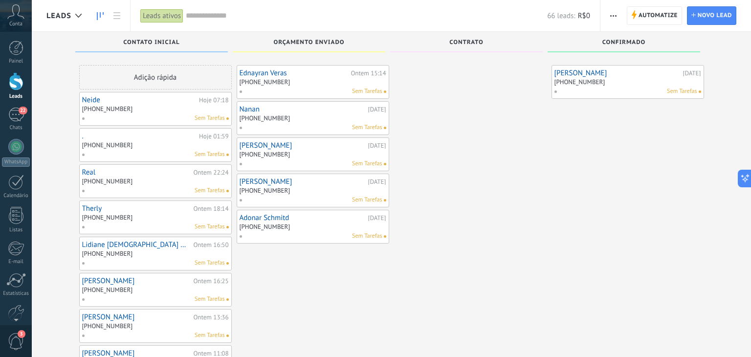
scroll to position [636, 0]
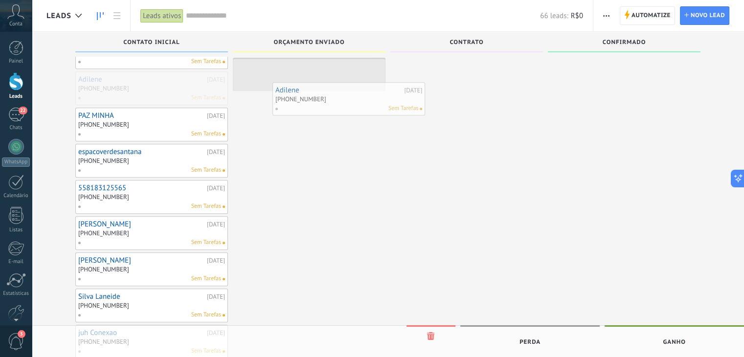
drag, startPoint x: 121, startPoint y: 79, endPoint x: 292, endPoint y: 71, distance: 170.8
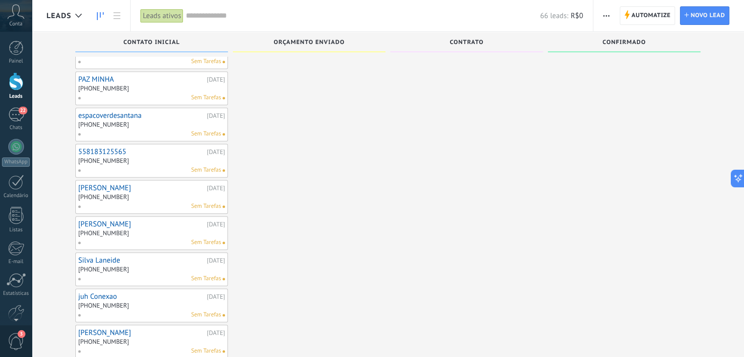
click at [106, 75] on link "PAZ MINHA" at bounding box center [141, 79] width 126 height 8
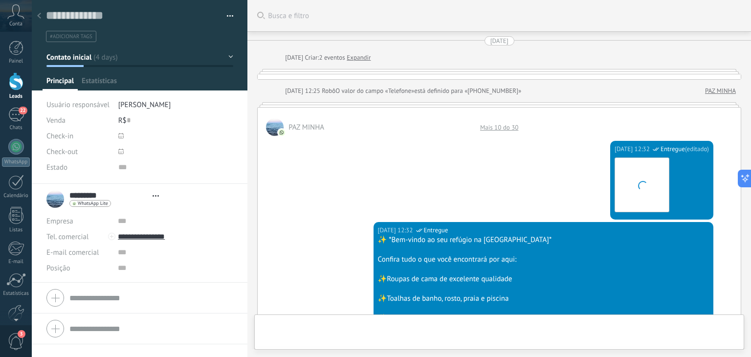
scroll to position [888, 0]
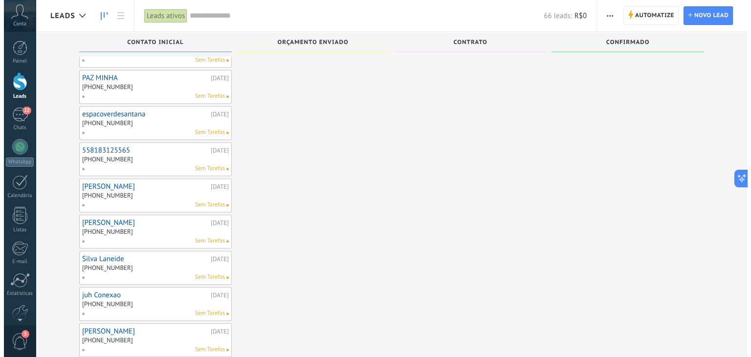
scroll to position [684, 0]
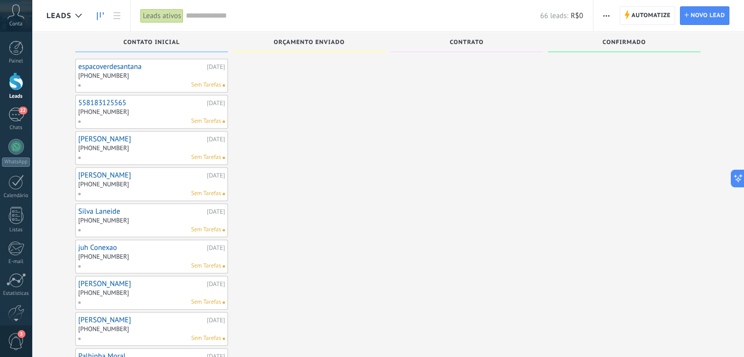
click at [96, 63] on link "espacoverdesantana" at bounding box center [141, 67] width 126 height 8
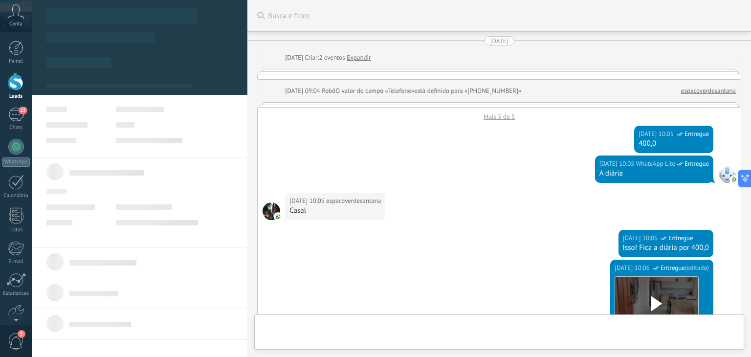
scroll to position [873, 0]
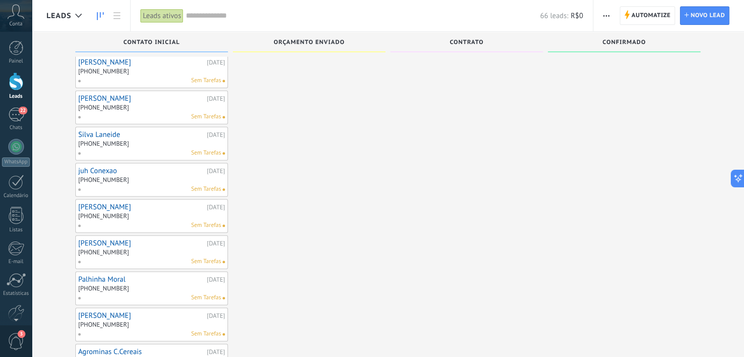
click at [110, 58] on link "[PERSON_NAME]" at bounding box center [141, 62] width 126 height 8
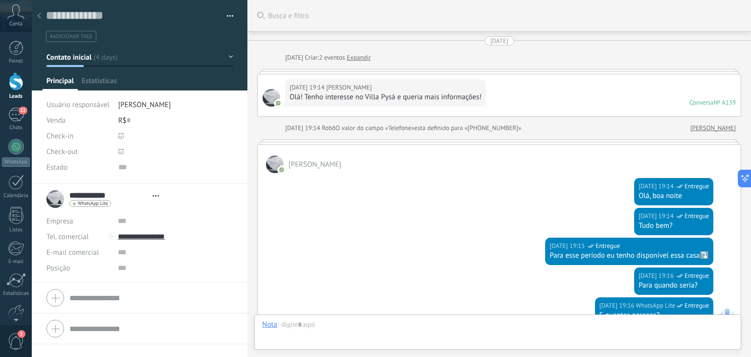
scroll to position [14, 0]
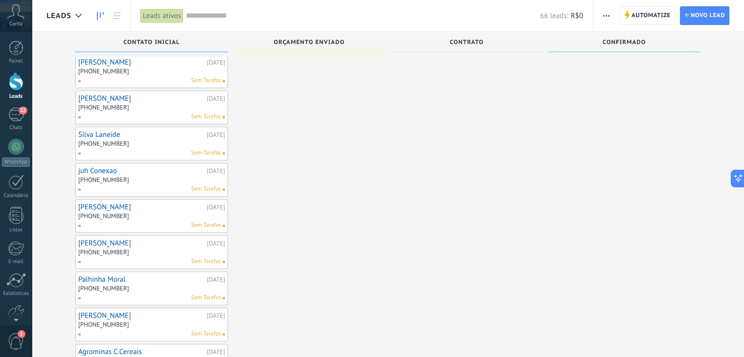
click at [102, 94] on link "[PERSON_NAME]" at bounding box center [141, 98] width 126 height 8
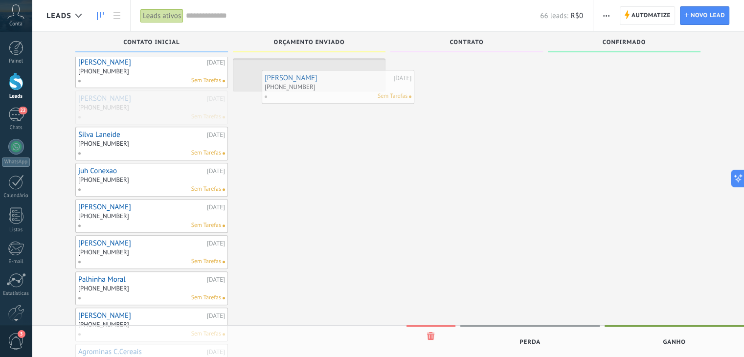
drag, startPoint x: 167, startPoint y: 106, endPoint x: 353, endPoint y: 92, distance: 186.8
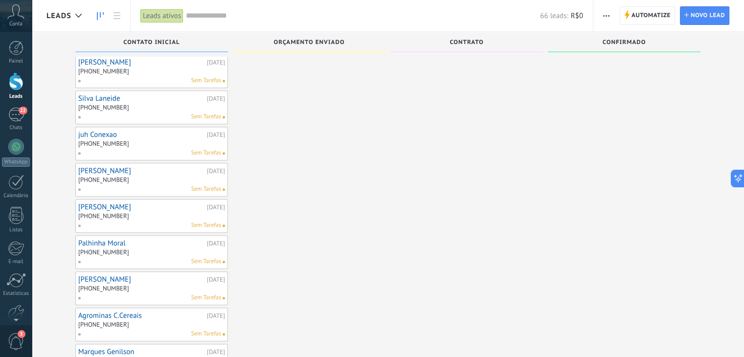
click at [101, 94] on link "Silva Laneide" at bounding box center [141, 98] width 126 height 8
click at [100, 131] on link "juh Conexao" at bounding box center [141, 135] width 126 height 8
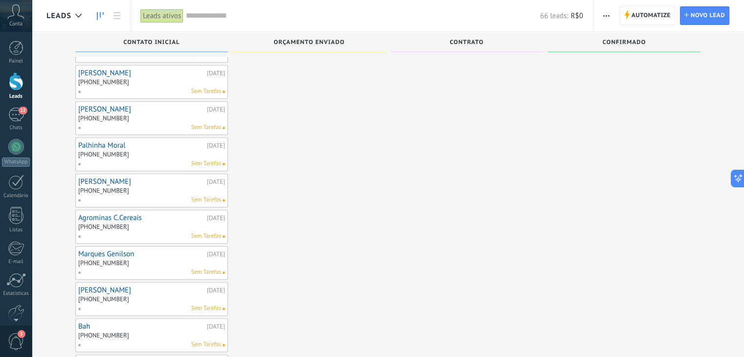
click at [105, 69] on link "[PERSON_NAME]" at bounding box center [141, 73] width 126 height 8
click at [108, 141] on link "Palhinha Moral" at bounding box center [141, 145] width 126 height 8
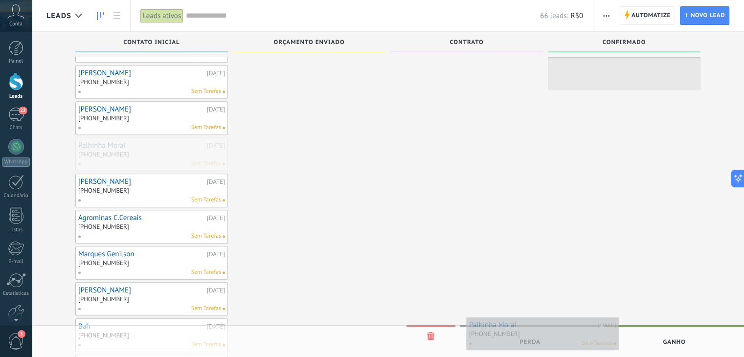
drag, startPoint x: 159, startPoint y: 143, endPoint x: 549, endPoint y: 330, distance: 432.9
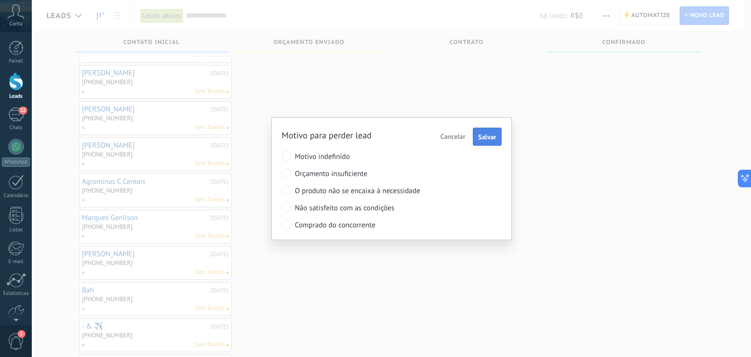
click at [482, 135] on span "Salvar" at bounding box center [487, 136] width 18 height 7
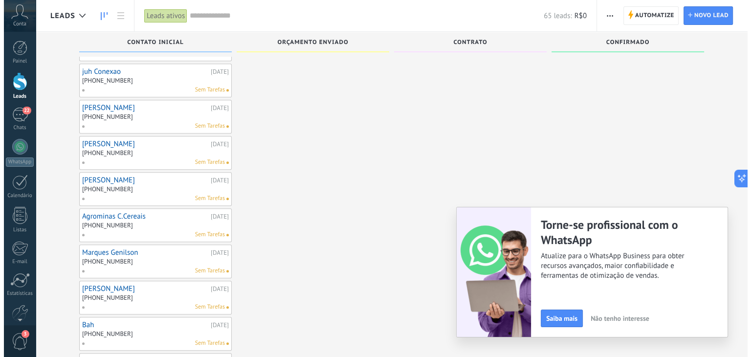
scroll to position [873, 0]
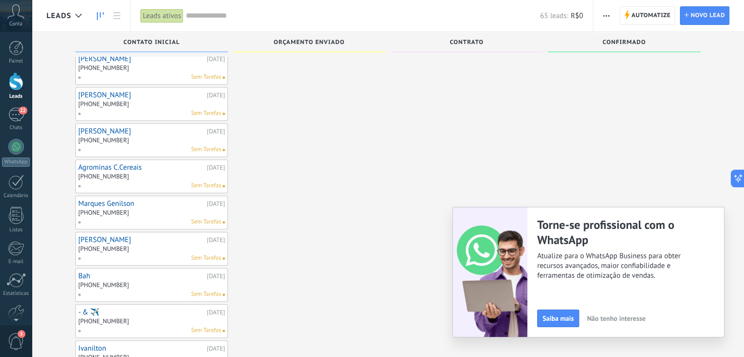
click at [113, 91] on link "[PERSON_NAME]" at bounding box center [141, 95] width 126 height 8
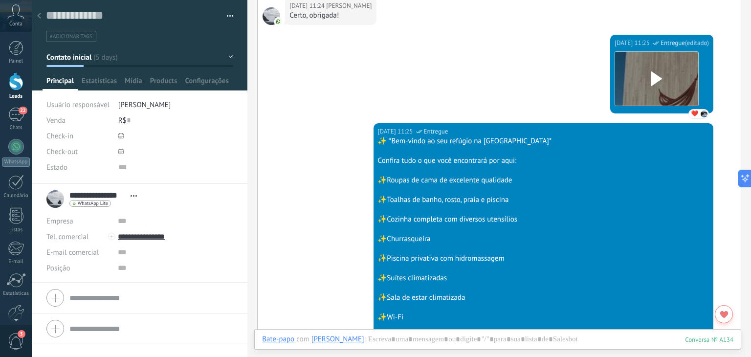
scroll to position [608, 0]
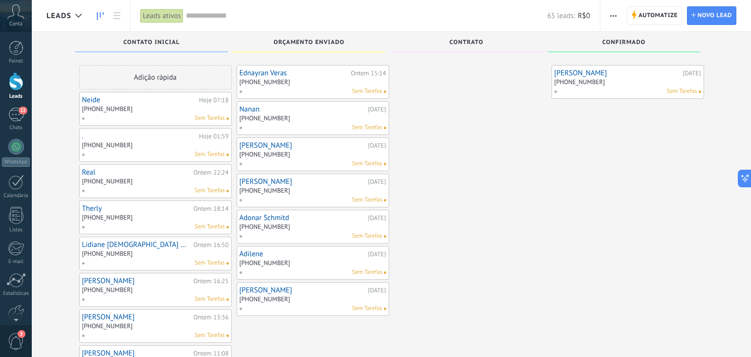
scroll to position [873, 0]
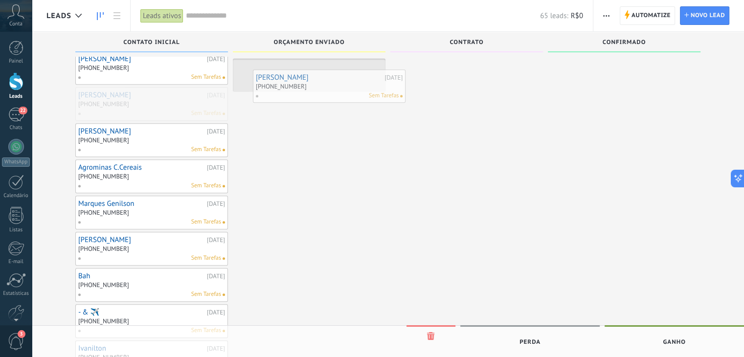
drag, startPoint x: 150, startPoint y: 108, endPoint x: 324, endPoint y: 96, distance: 173.9
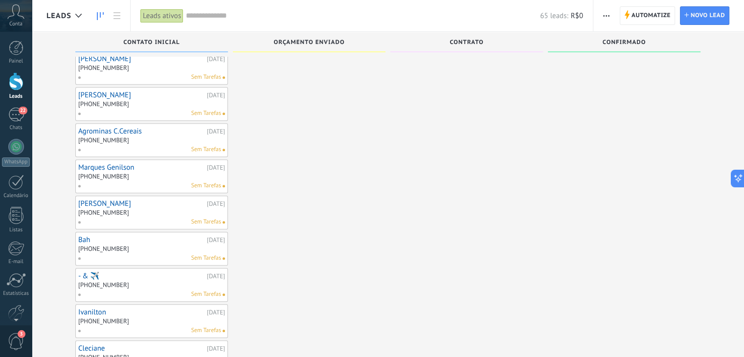
click at [121, 91] on link "[PERSON_NAME]" at bounding box center [141, 95] width 126 height 8
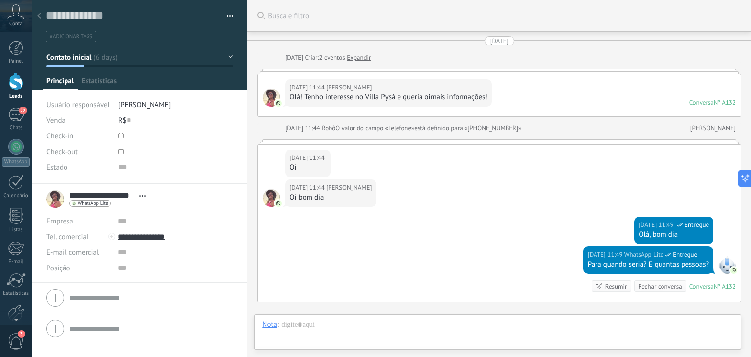
scroll to position [14, 0]
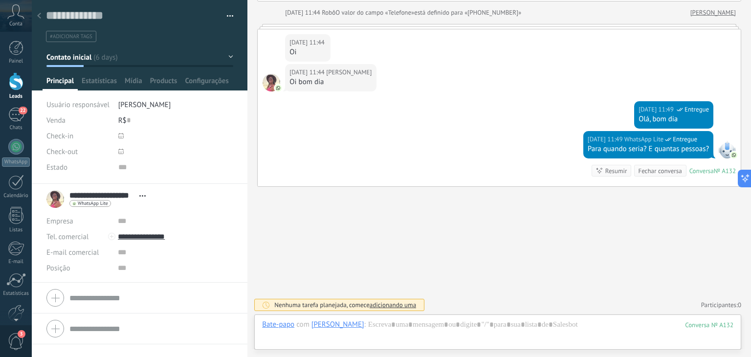
scroll to position [873, 0]
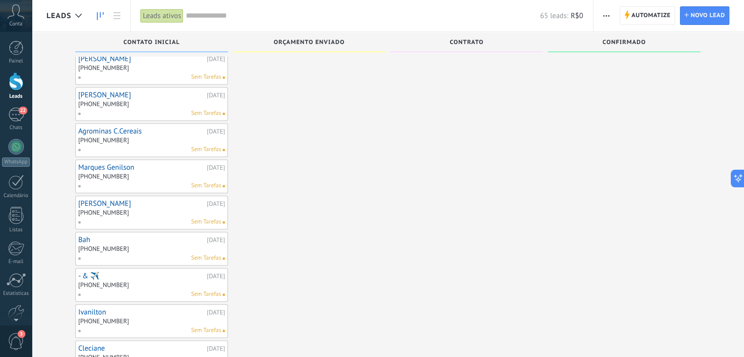
click at [105, 127] on link "Agrominas C.Cereais" at bounding box center [141, 131] width 126 height 8
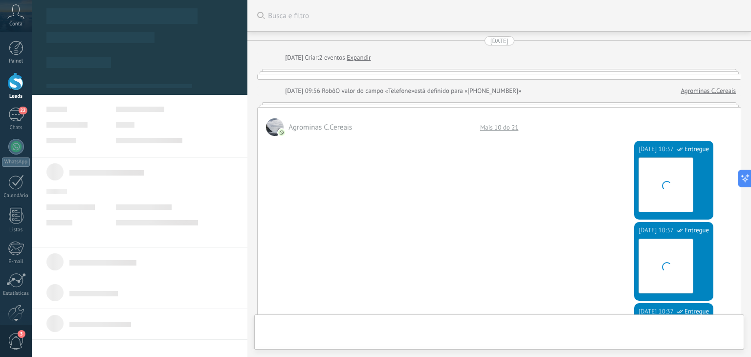
type textarea "**********"
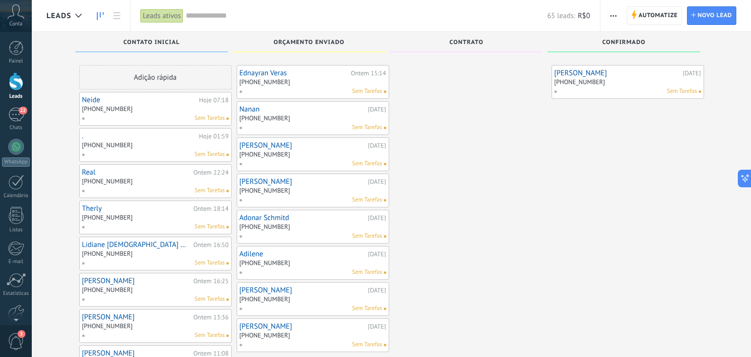
scroll to position [873, 0]
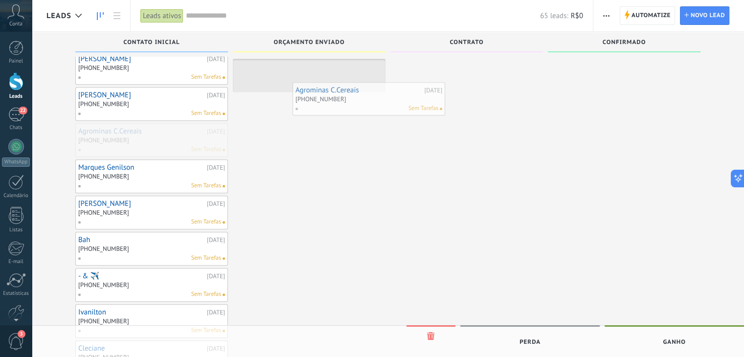
drag, startPoint x: 154, startPoint y: 137, endPoint x: 373, endPoint y: 103, distance: 221.7
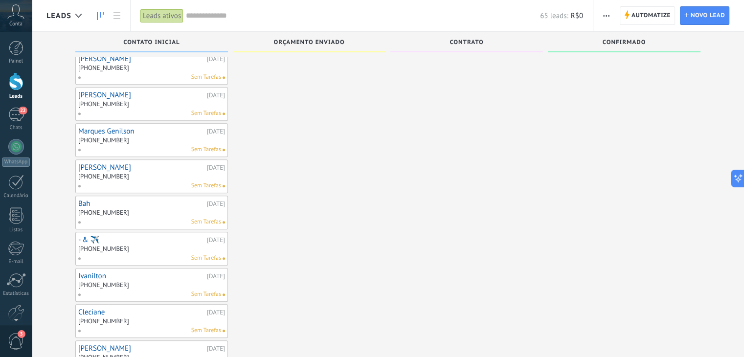
click at [116, 127] on link "Marques Genilson" at bounding box center [141, 131] width 126 height 8
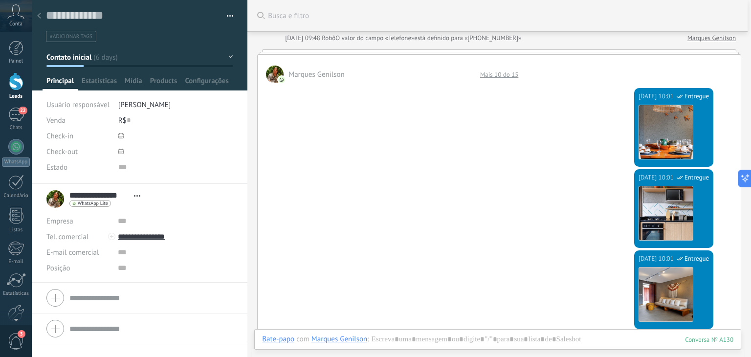
scroll to position [489, 0]
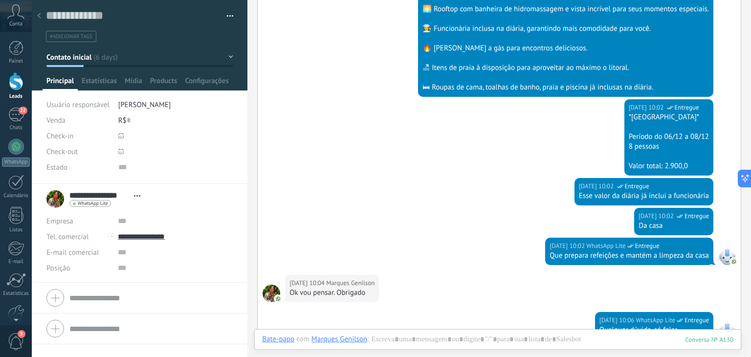
scroll to position [873, 0]
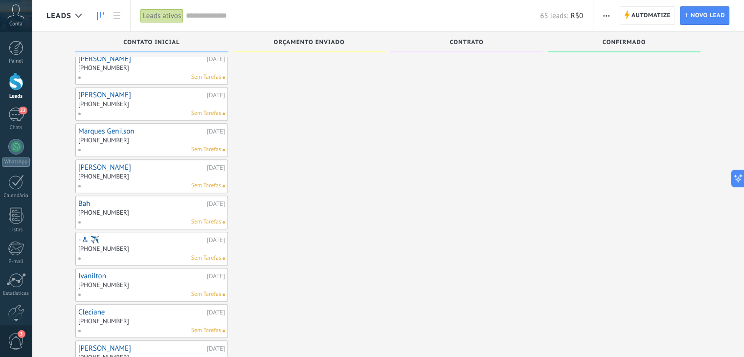
click at [97, 127] on link "Marques Genilson" at bounding box center [141, 131] width 126 height 8
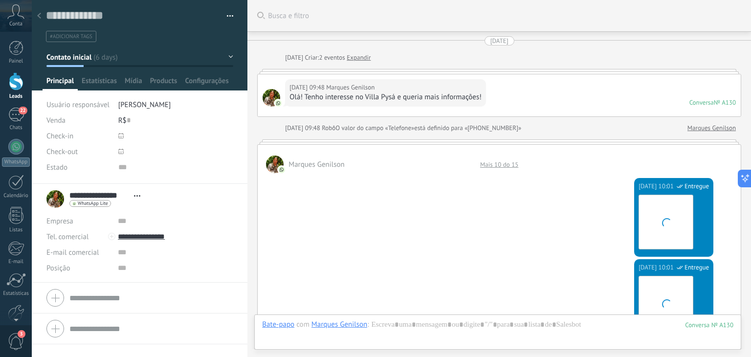
scroll to position [669, 0]
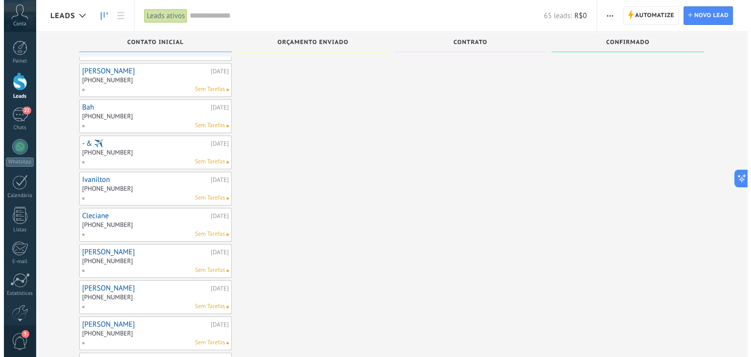
scroll to position [971, 0]
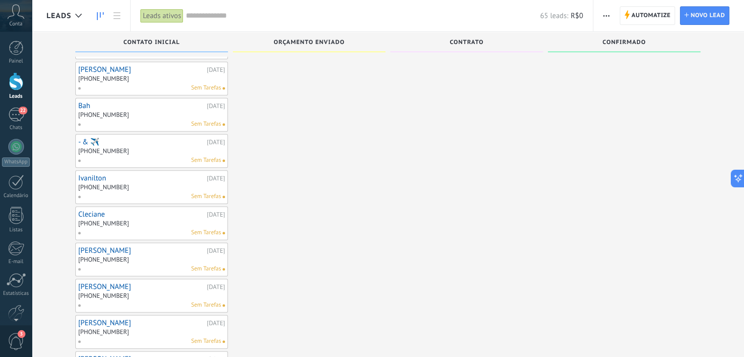
click at [89, 66] on link "[PERSON_NAME]" at bounding box center [141, 70] width 126 height 8
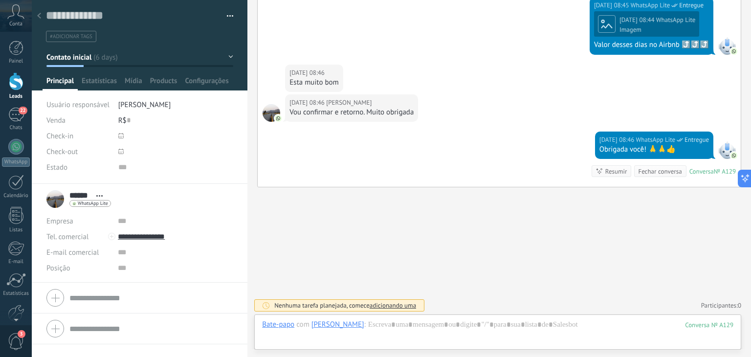
scroll to position [971, 0]
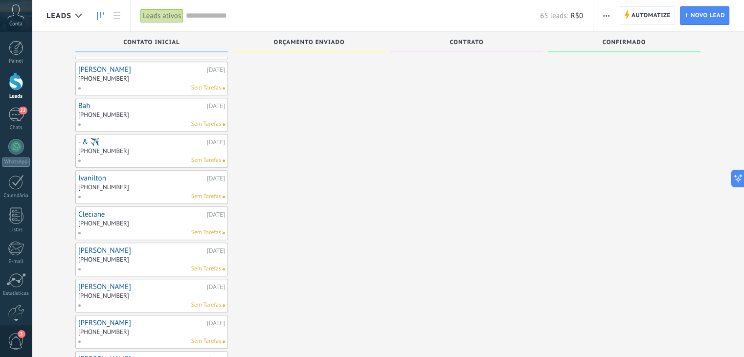
click at [82, 102] on link "Bah" at bounding box center [141, 106] width 126 height 8
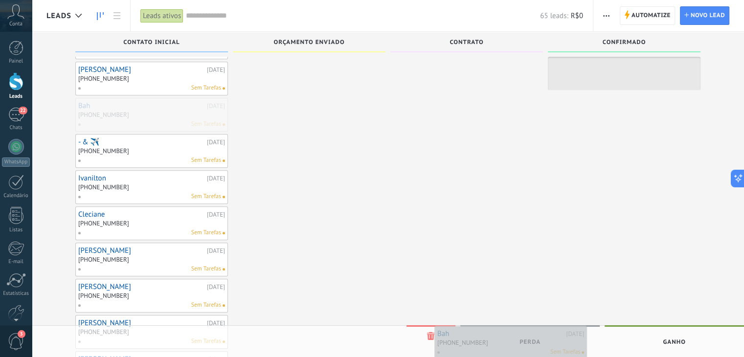
drag, startPoint x: 189, startPoint y: 100, endPoint x: 548, endPoint y: 335, distance: 429.0
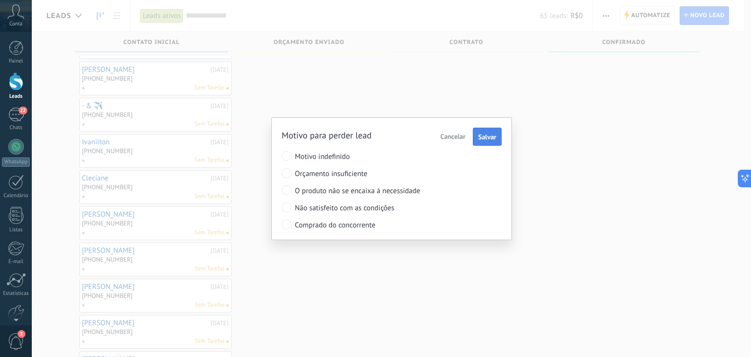
click at [487, 139] on span "Salvar" at bounding box center [487, 136] width 18 height 7
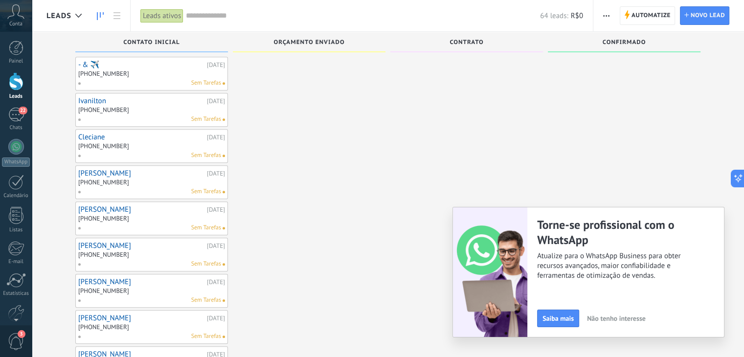
click at [85, 55] on div "Contato inicial" at bounding box center [153, 44] width 157 height 24
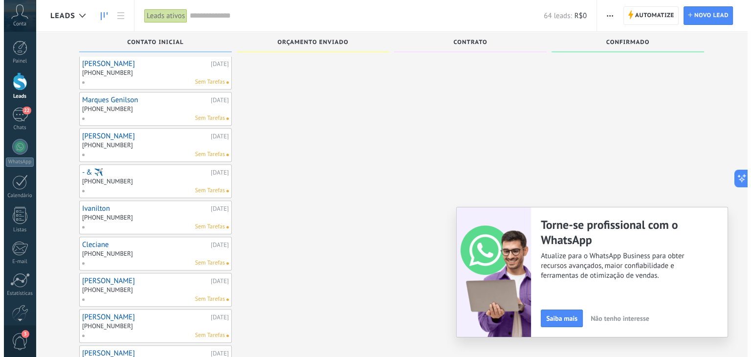
scroll to position [929, 0]
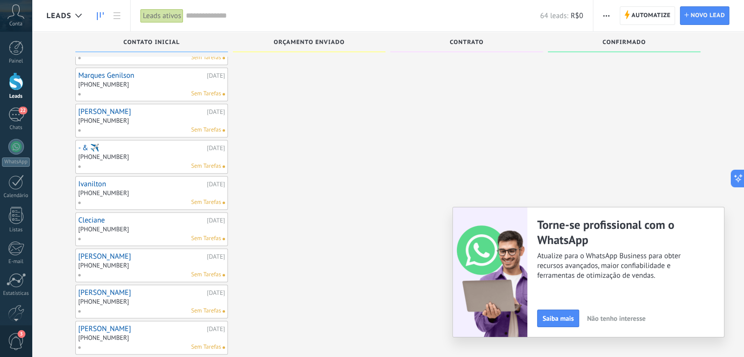
click at [90, 144] on div "- & ✈️ 15/08/2025 +55 65 81481-001 Sem Tarefas" at bounding box center [151, 157] width 147 height 28
click at [87, 144] on link "- & ✈️" at bounding box center [141, 148] width 126 height 8
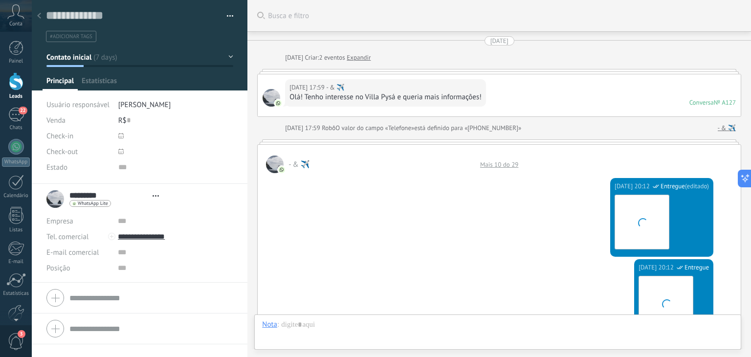
scroll to position [1375, 0]
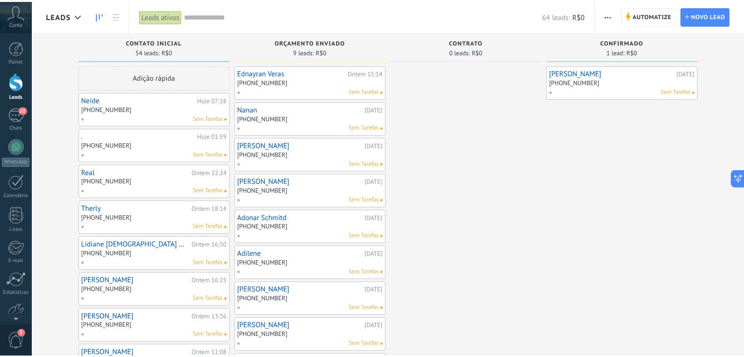
scroll to position [929, 0]
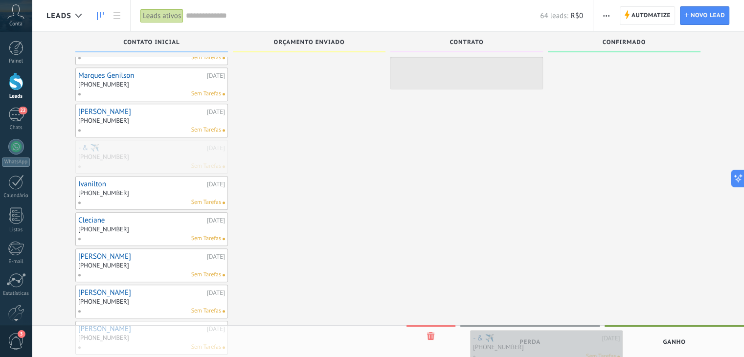
drag, startPoint x: 133, startPoint y: 139, endPoint x: 527, endPoint y: 337, distance: 441.4
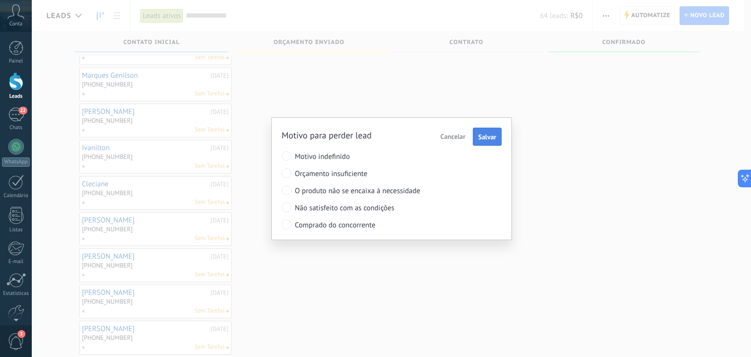
click at [497, 136] on button "Salvar" at bounding box center [487, 137] width 29 height 19
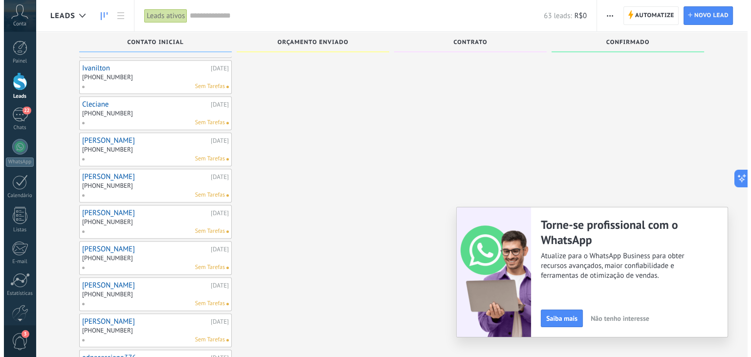
scroll to position [1029, 0]
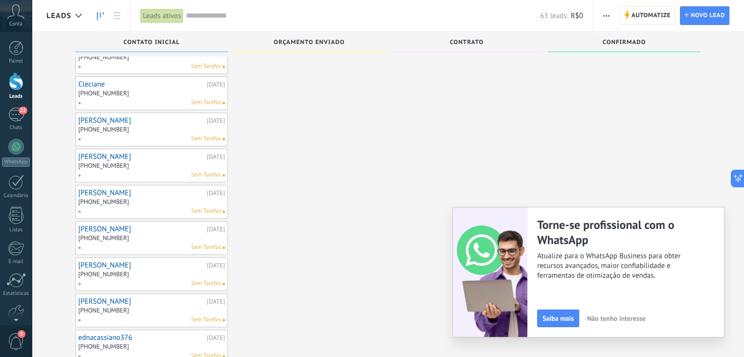
click at [96, 80] on link "Cleciane" at bounding box center [141, 84] width 126 height 8
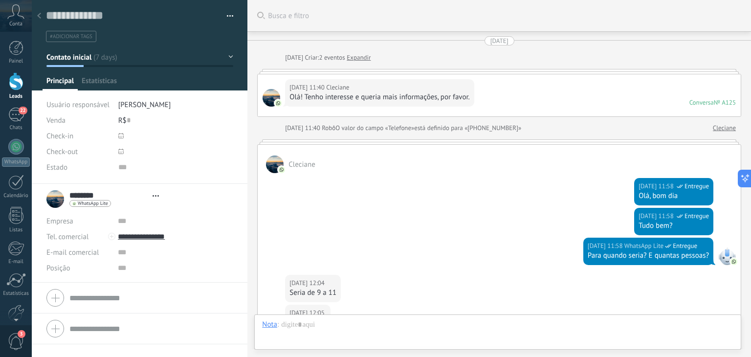
scroll to position [244, 0]
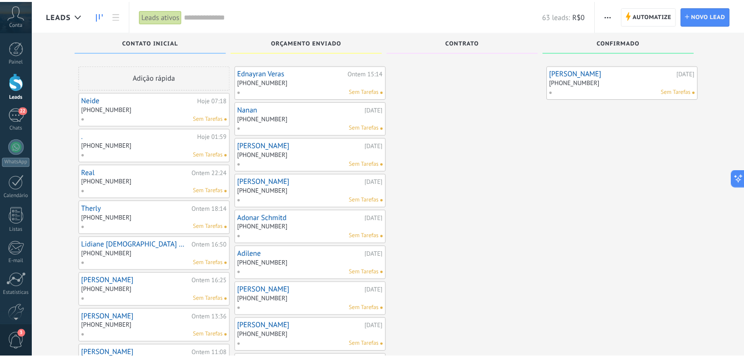
scroll to position [1029, 0]
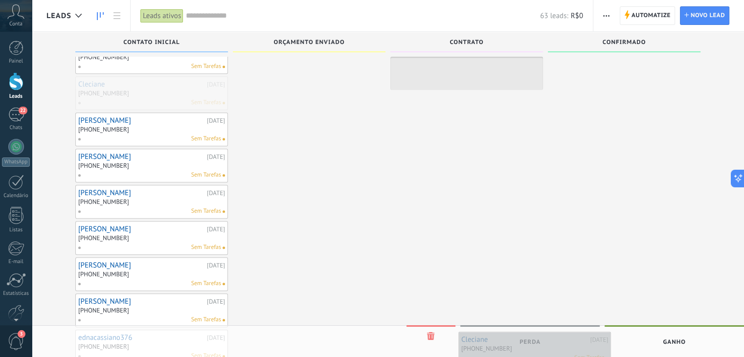
drag, startPoint x: 145, startPoint y: 79, endPoint x: 528, endPoint y: 342, distance: 465.2
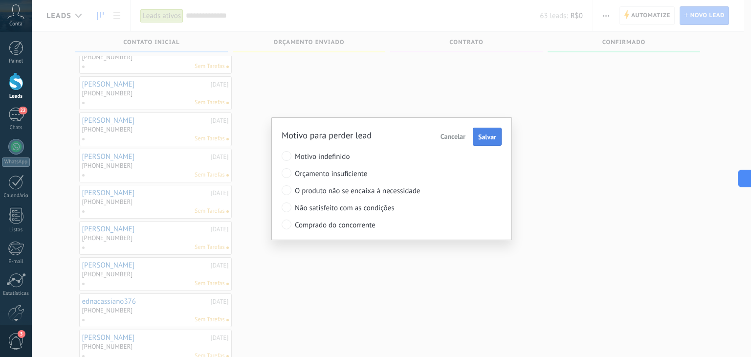
click at [478, 133] on span "Salvar" at bounding box center [487, 136] width 18 height 7
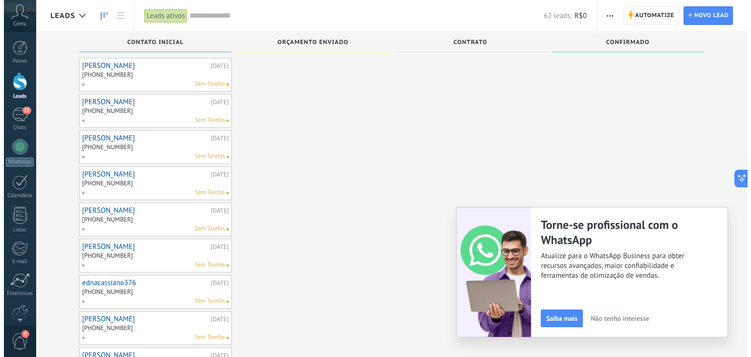
scroll to position [1077, 0]
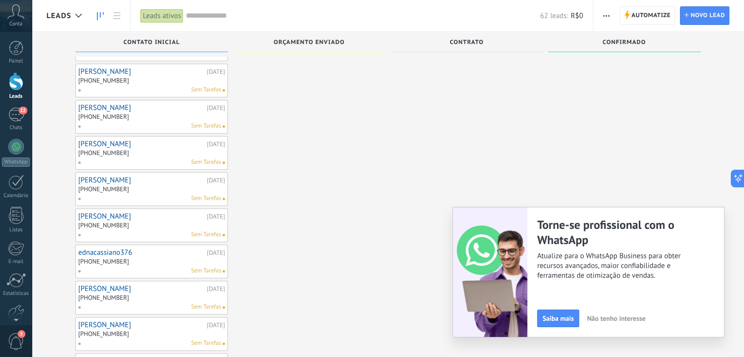
click at [98, 104] on link "[PERSON_NAME]" at bounding box center [141, 108] width 126 height 8
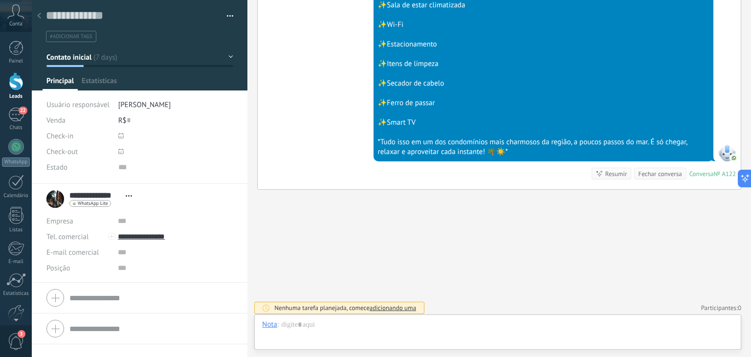
scroll to position [14, 0]
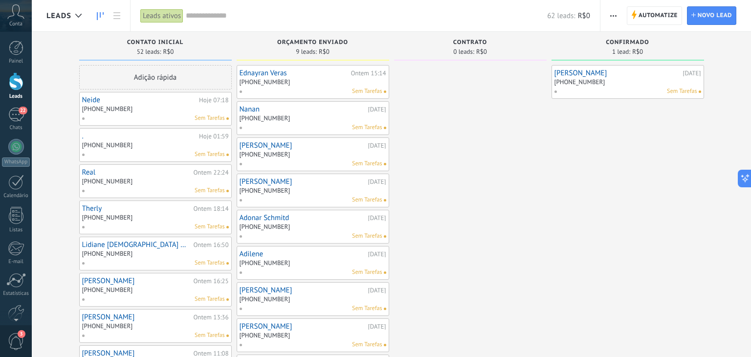
scroll to position [1077, 0]
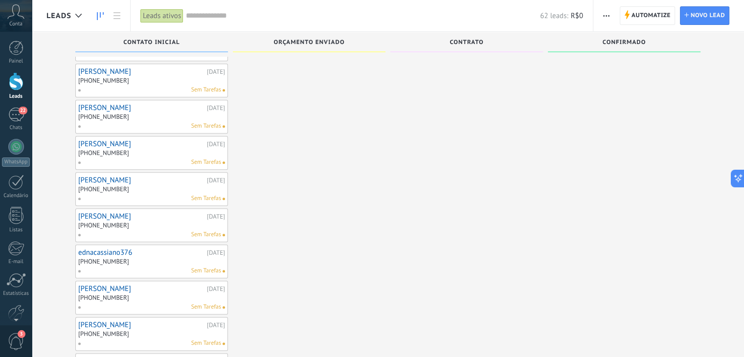
click at [101, 140] on link "[PERSON_NAME]" at bounding box center [141, 144] width 126 height 8
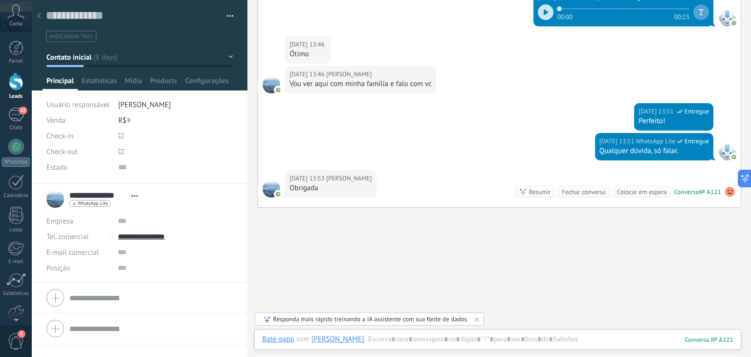
scroll to position [363, 0]
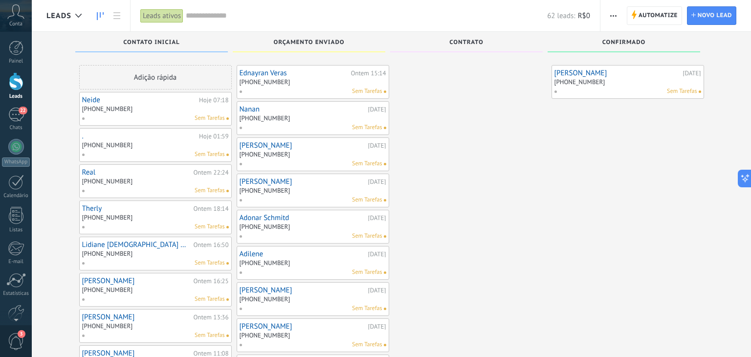
scroll to position [1077, 0]
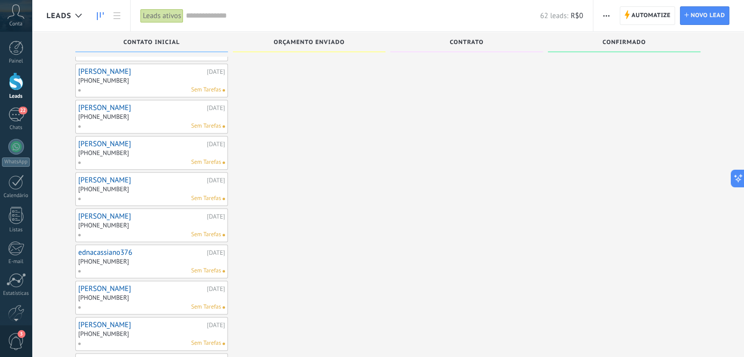
click at [164, 140] on link "[PERSON_NAME]" at bounding box center [141, 144] width 126 height 8
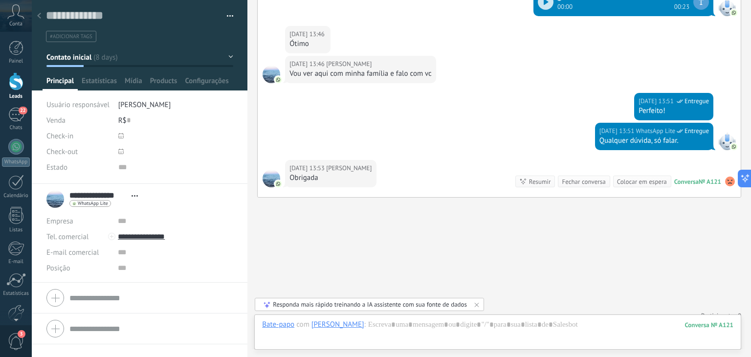
scroll to position [363, 0]
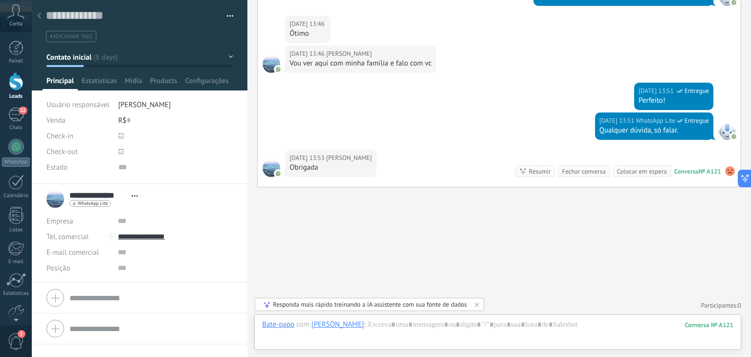
scroll to position [1077, 0]
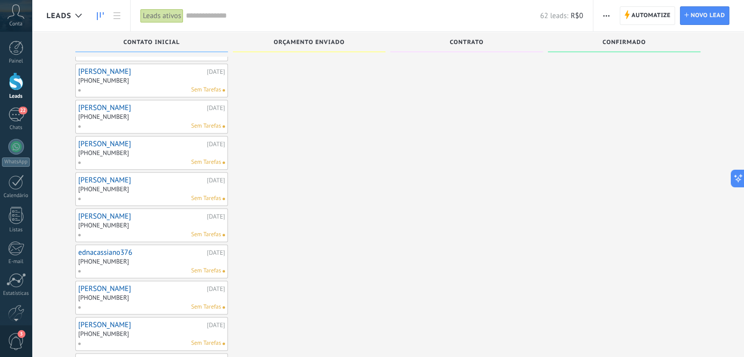
click at [82, 176] on link "[PERSON_NAME]" at bounding box center [141, 180] width 126 height 8
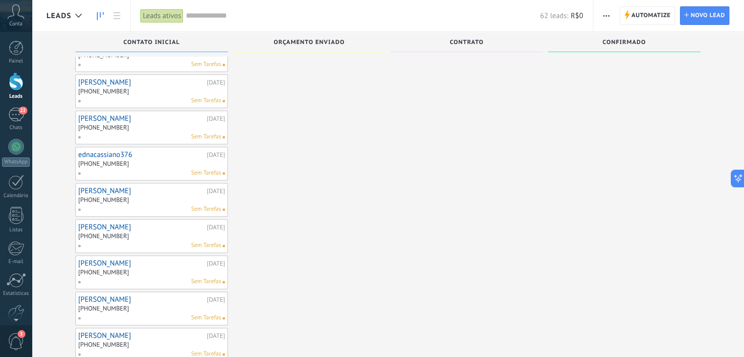
click at [86, 114] on link "[PERSON_NAME]" at bounding box center [141, 118] width 126 height 8
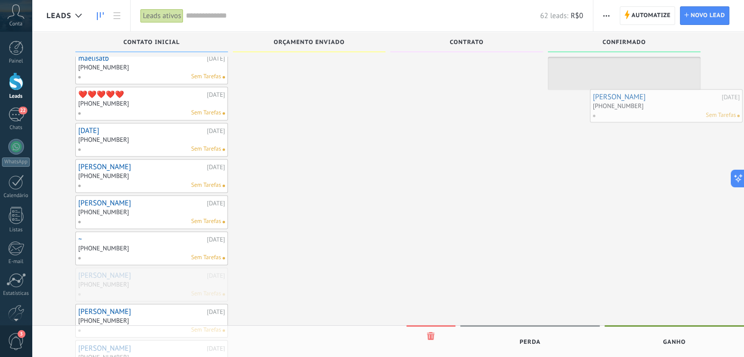
drag, startPoint x: 145, startPoint y: 264, endPoint x: 657, endPoint y: 100, distance: 537.1
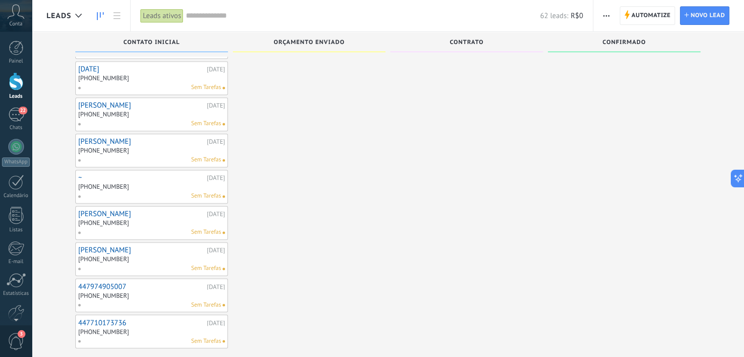
click at [104, 318] on link "447710173736" at bounding box center [141, 322] width 126 height 8
click at [109, 246] on link "[PERSON_NAME]" at bounding box center [141, 250] width 126 height 8
click at [98, 210] on link "[PERSON_NAME]" at bounding box center [141, 214] width 126 height 8
click at [111, 182] on div "[PHONE_NUMBER]" at bounding box center [103, 186] width 51 height 8
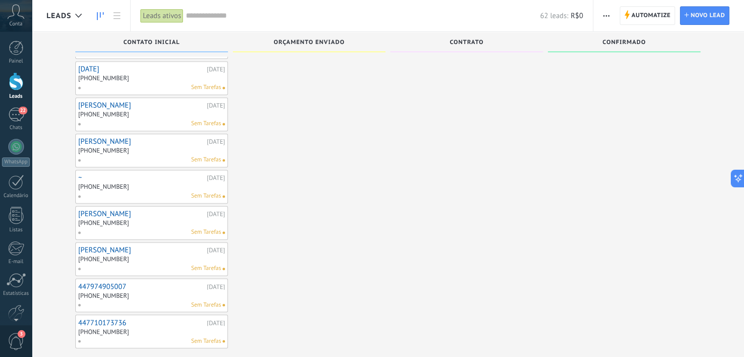
click at [78, 174] on link "~" at bounding box center [141, 178] width 126 height 8
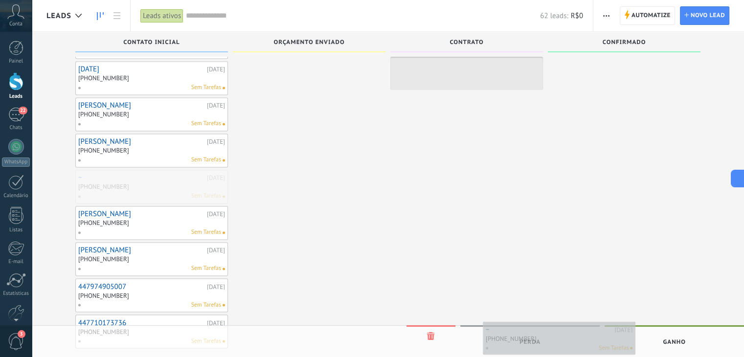
drag, startPoint x: 151, startPoint y: 175, endPoint x: 557, endPoint y: 341, distance: 438.9
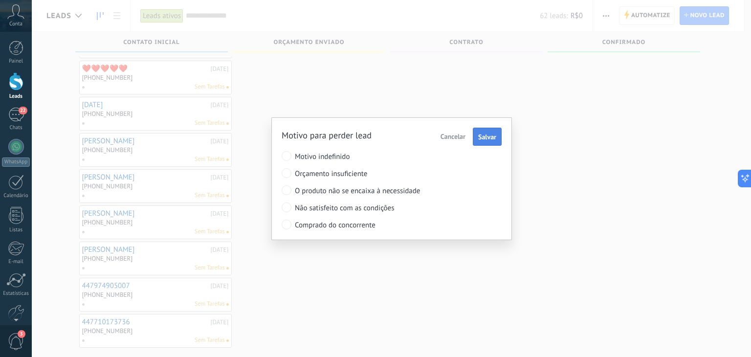
click at [488, 138] on span "Salvar" at bounding box center [487, 136] width 18 height 7
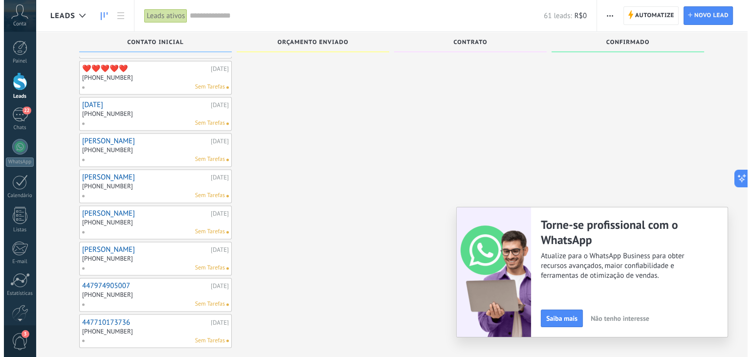
scroll to position [1502, 0]
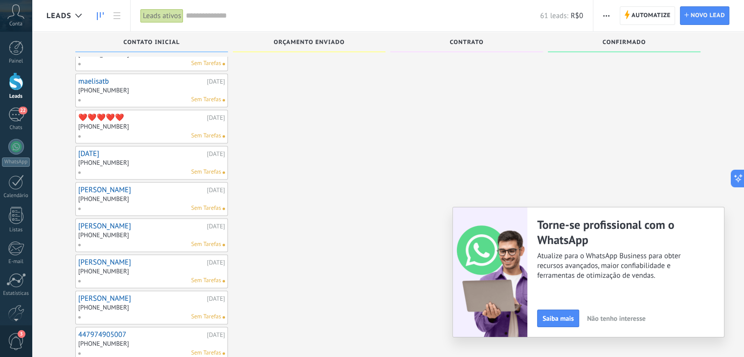
click at [108, 222] on link "[PERSON_NAME]" at bounding box center [141, 226] width 126 height 8
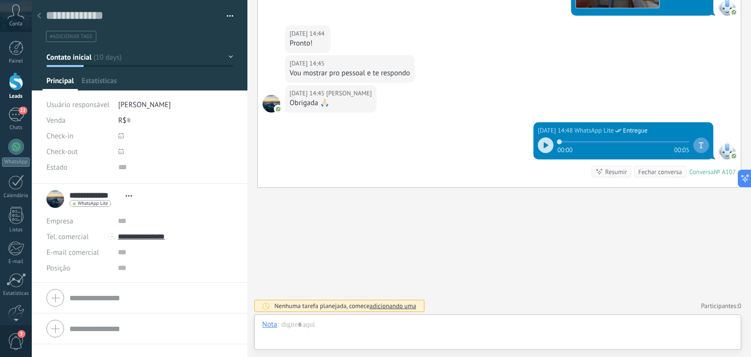
scroll to position [14, 0]
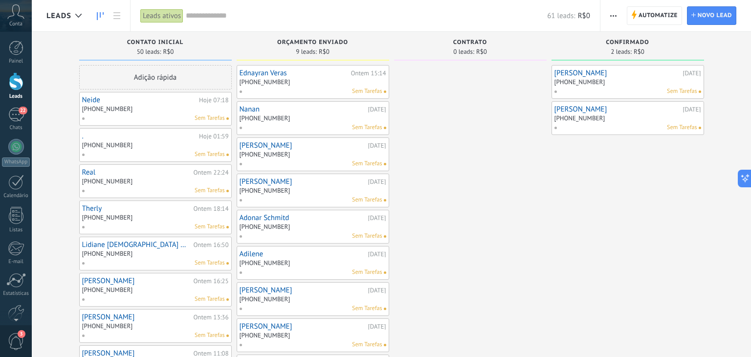
scroll to position [1502, 0]
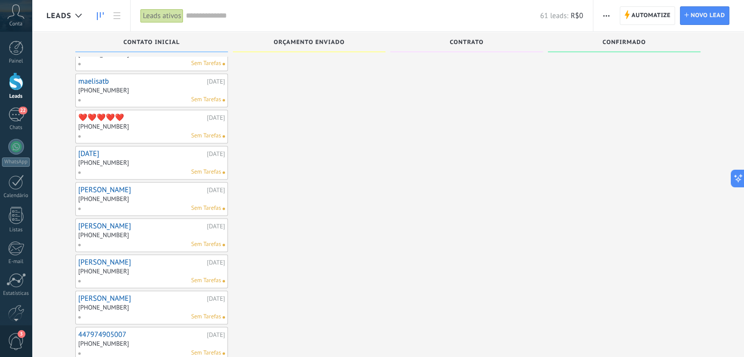
click at [106, 186] on link "[PERSON_NAME]" at bounding box center [141, 190] width 126 height 8
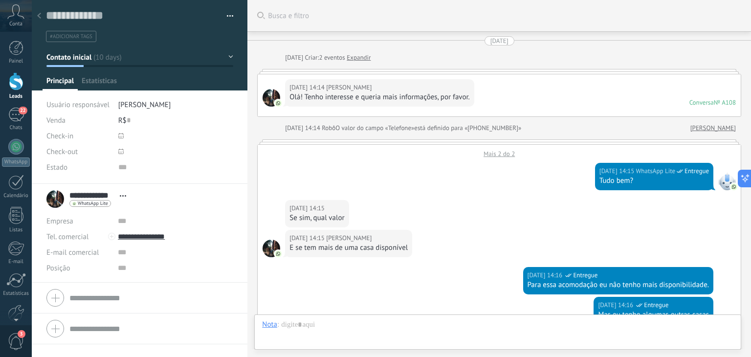
scroll to position [328, 0]
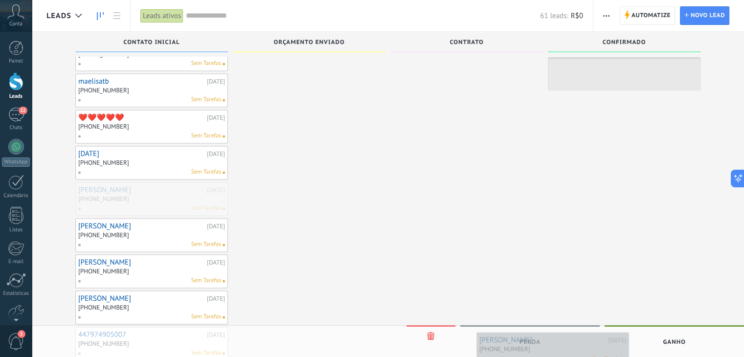
drag, startPoint x: 177, startPoint y: 175, endPoint x: 574, endPoint y: 336, distance: 428.0
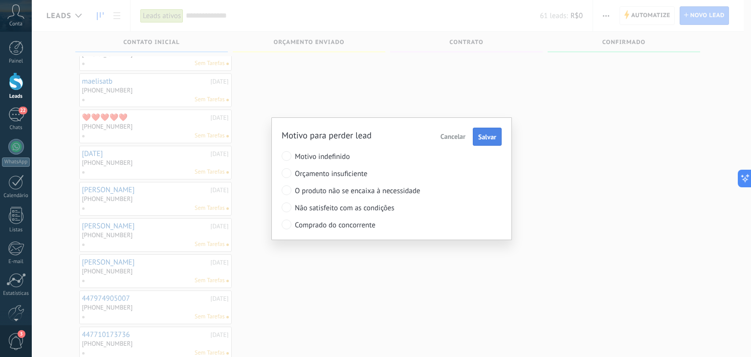
click at [480, 134] on span "Salvar" at bounding box center [487, 136] width 18 height 7
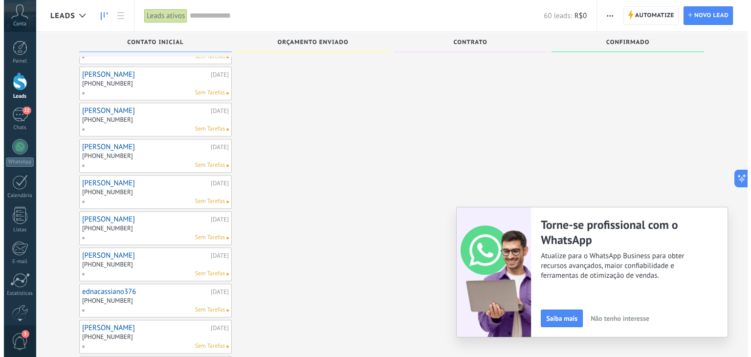
scroll to position [1061, 0]
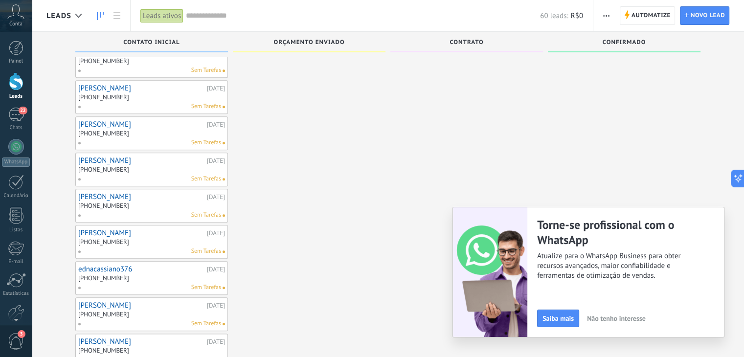
click at [107, 193] on link "[PERSON_NAME]" at bounding box center [141, 197] width 126 height 8
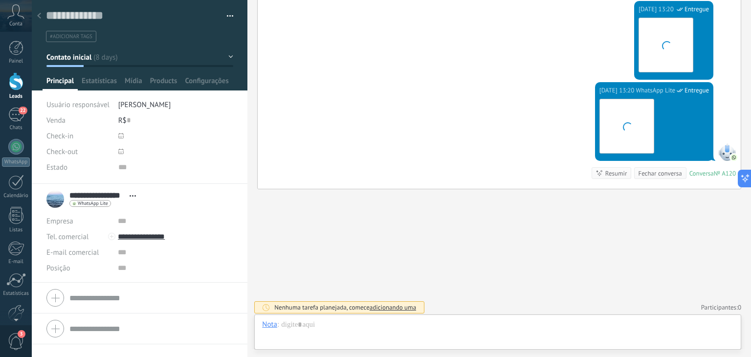
scroll to position [14, 0]
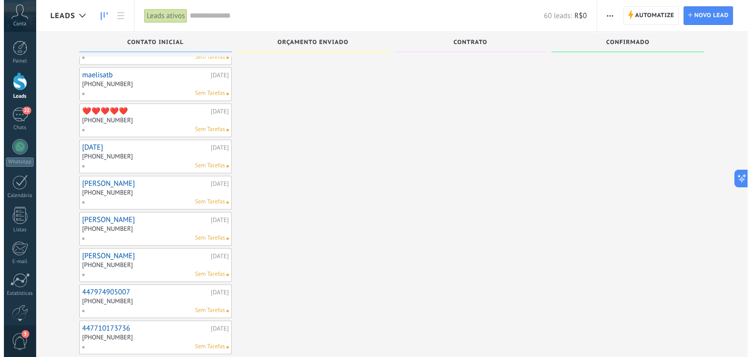
scroll to position [1515, 0]
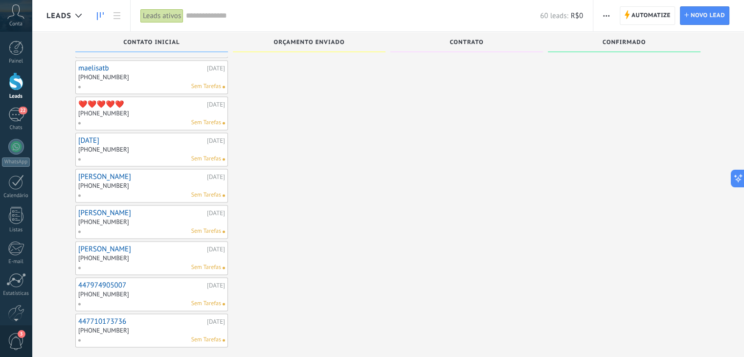
click at [154, 182] on div "[PHONE_NUMBER]" at bounding box center [151, 186] width 147 height 8
click at [196, 182] on div "[PHONE_NUMBER]" at bounding box center [151, 186] width 147 height 8
click at [94, 173] on link "[PERSON_NAME]" at bounding box center [141, 177] width 126 height 8
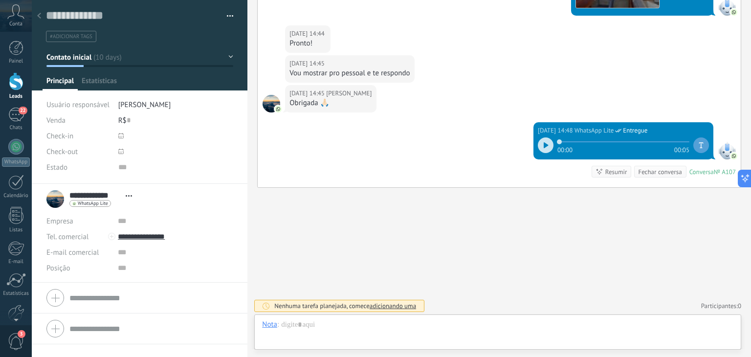
scroll to position [14, 0]
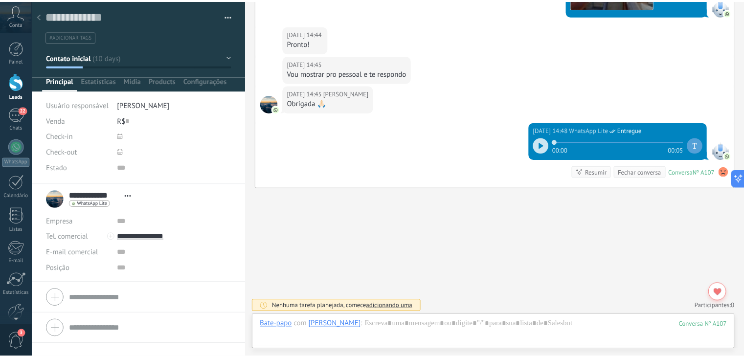
scroll to position [1515, 0]
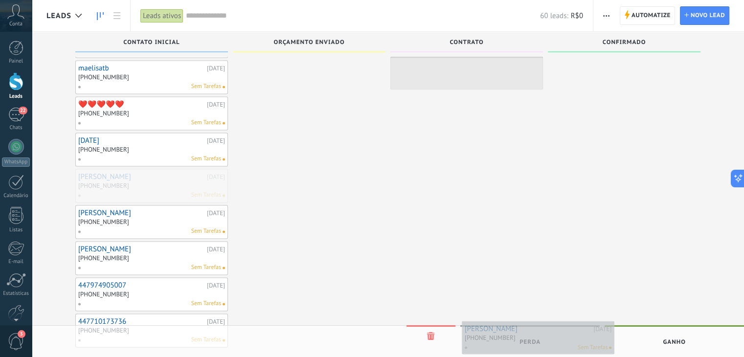
drag, startPoint x: 120, startPoint y: 160, endPoint x: 506, endPoint y: 343, distance: 427.5
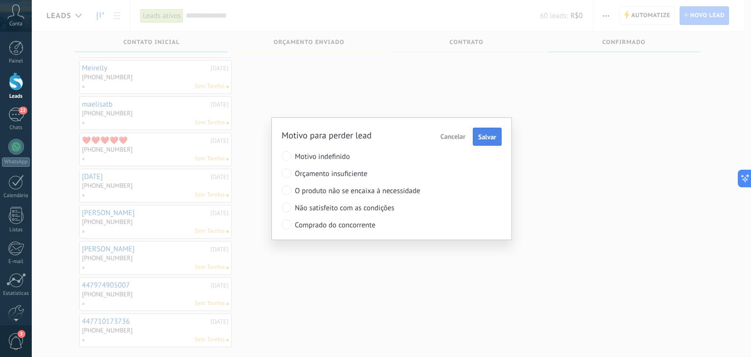
click at [487, 137] on span "Salvar" at bounding box center [487, 136] width 18 height 7
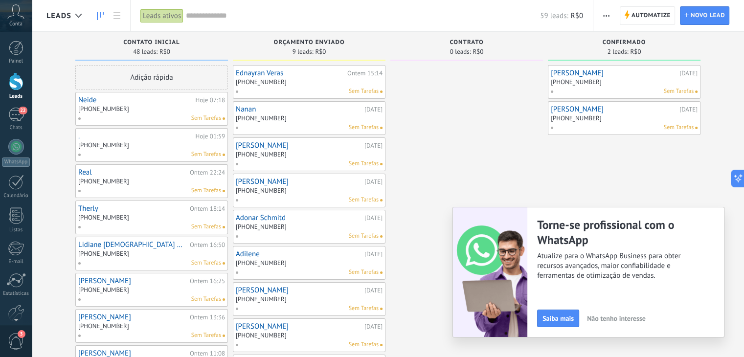
click at [129, 110] on div "[PHONE_NUMBER]" at bounding box center [151, 110] width 147 height 8
click at [81, 99] on link "Neide" at bounding box center [135, 100] width 115 height 8
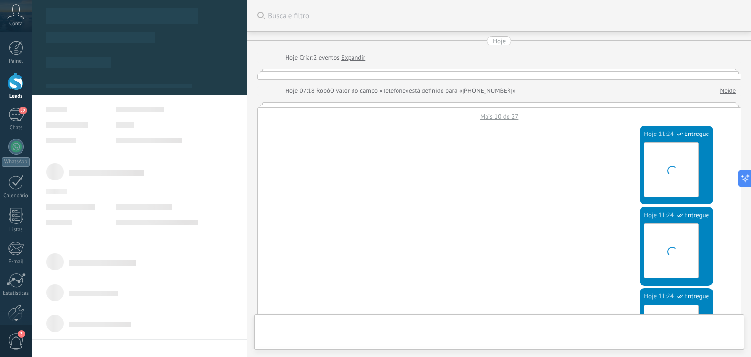
type textarea "**********"
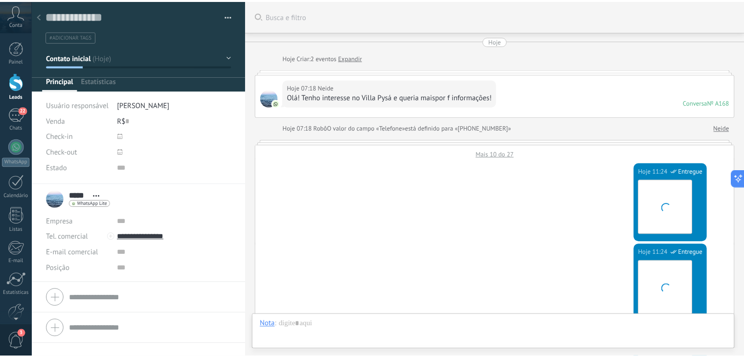
scroll to position [1063, 0]
